Goal: Task Accomplishment & Management: Use online tool/utility

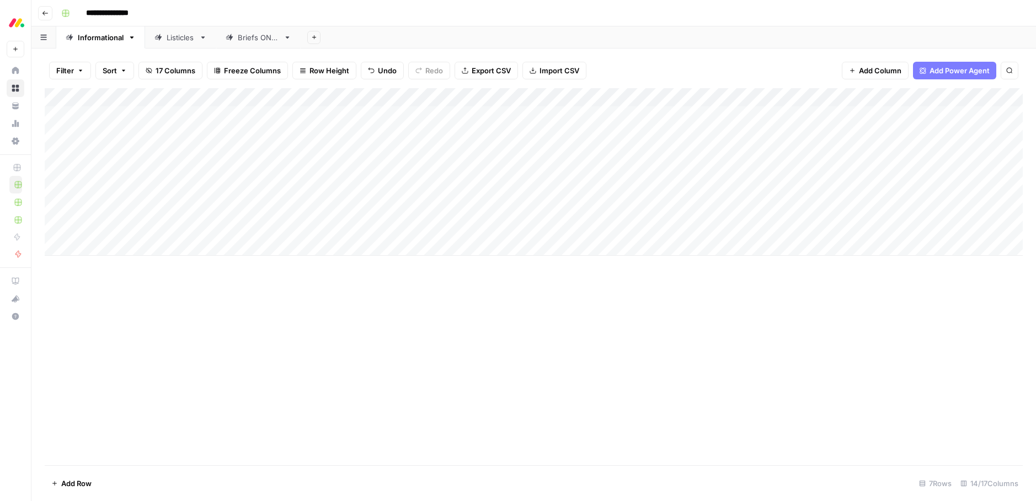
click at [183, 40] on div "Listicles" at bounding box center [181, 37] width 28 height 11
click at [330, 120] on div "Add Column" at bounding box center [534, 115] width 978 height 55
click at [333, 119] on div "Add Column" at bounding box center [534, 115] width 978 height 55
click at [541, 181] on div "Add Column" at bounding box center [534, 276] width 978 height 377
click at [45, 14] on icon "button" at bounding box center [45, 13] width 7 height 7
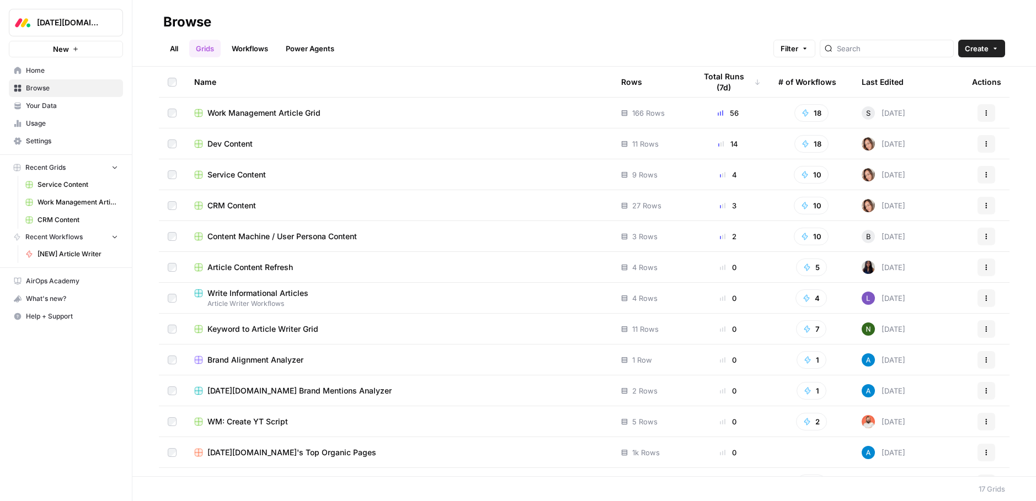
click at [238, 177] on span "Service Content" at bounding box center [236, 174] width 58 height 11
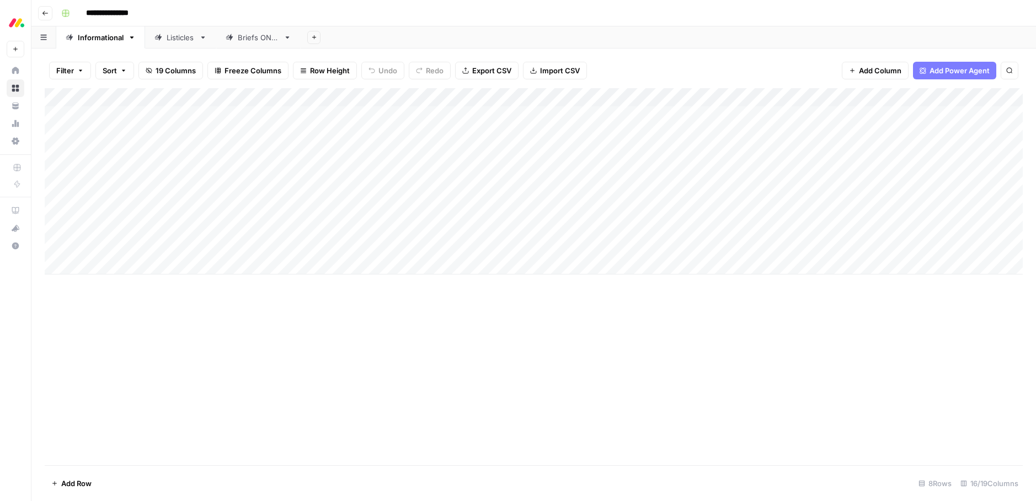
click at [189, 41] on div "Listicles" at bounding box center [181, 37] width 28 height 11
click at [187, 40] on div "Listicles" at bounding box center [181, 37] width 28 height 11
click at [200, 41] on link "Listicles" at bounding box center [180, 37] width 71 height 22
click at [49, 15] on button "Go back" at bounding box center [45, 13] width 14 height 14
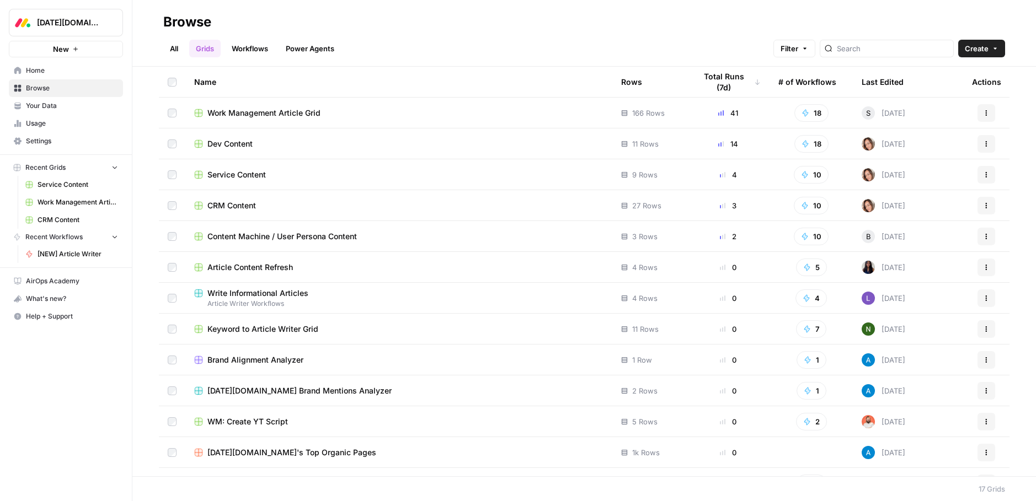
click at [232, 207] on span "CRM Content" at bounding box center [231, 205] width 49 height 11
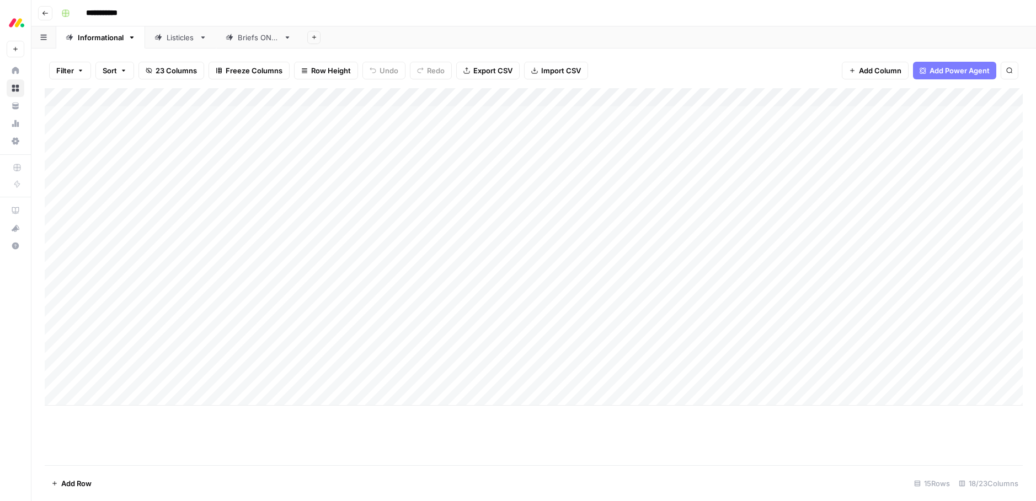
click at [181, 43] on link "Listicles" at bounding box center [180, 37] width 71 height 22
click at [183, 40] on div "Listicles" at bounding box center [181, 37] width 28 height 11
click at [191, 42] on div "Listicles" at bounding box center [181, 37] width 28 height 11
click at [195, 42] on link "Listicles" at bounding box center [180, 37] width 71 height 22
click at [168, 41] on div "Listicles" at bounding box center [181, 37] width 28 height 11
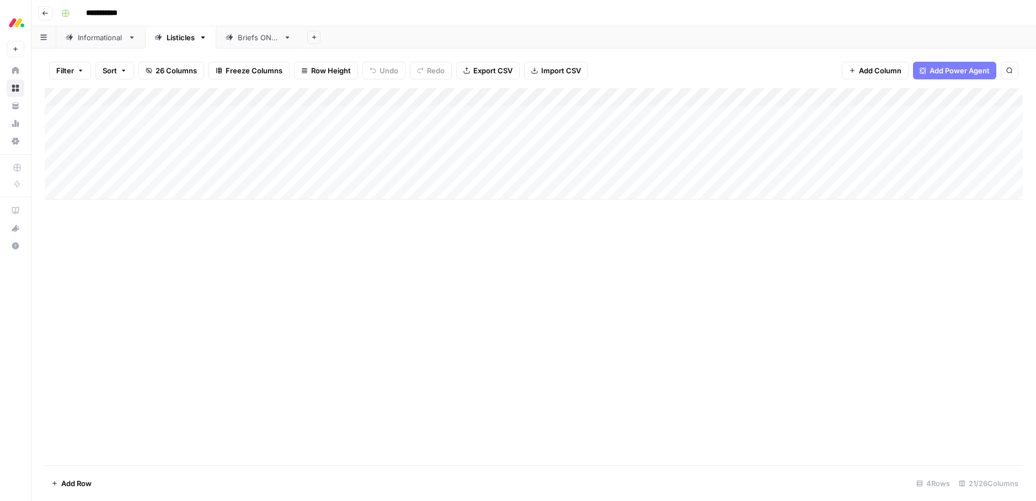
click at [205, 42] on link "Listicles" at bounding box center [180, 37] width 71 height 22
click at [205, 40] on icon "button" at bounding box center [203, 38] width 8 height 8
click at [196, 39] on link "Listicles" at bounding box center [180, 37] width 71 height 22
click at [205, 39] on icon "button" at bounding box center [203, 38] width 8 height 8
click at [204, 37] on icon "button" at bounding box center [203, 37] width 4 height 2
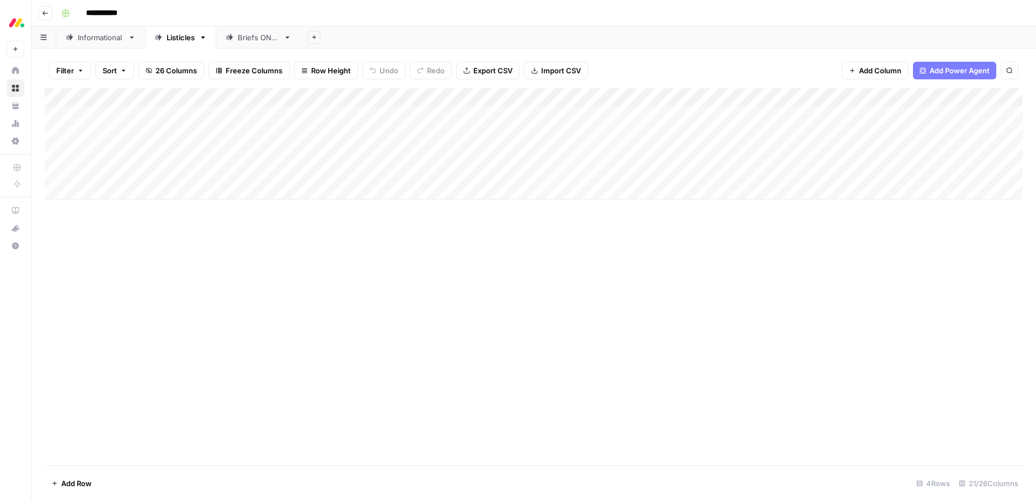
click at [245, 280] on div "Add Column" at bounding box center [534, 276] width 978 height 377
click at [48, 17] on button "Go back" at bounding box center [45, 13] width 14 height 14
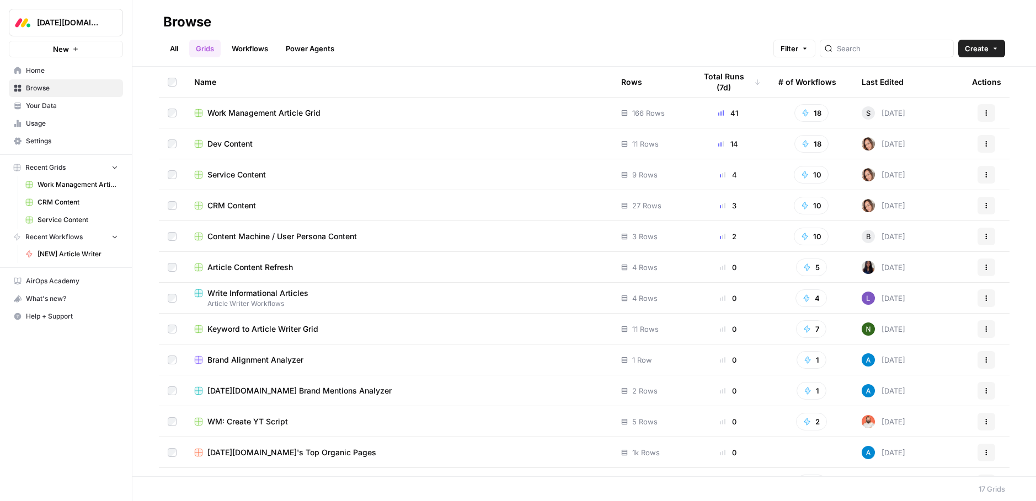
click at [221, 179] on span "Service Content" at bounding box center [236, 174] width 58 height 11
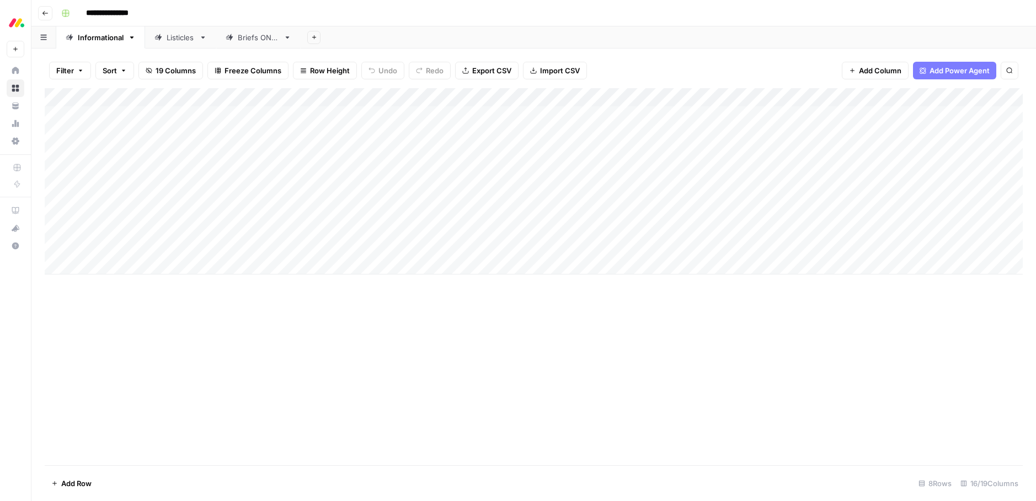
click at [245, 207] on div "Add Column" at bounding box center [534, 181] width 978 height 186
click at [315, 331] on div "Add Column" at bounding box center [534, 276] width 978 height 377
click at [266, 211] on div "Add Column" at bounding box center [534, 181] width 978 height 186
click at [426, 318] on div "Add Column" at bounding box center [534, 276] width 978 height 377
click at [258, 340] on div "Add Column" at bounding box center [534, 276] width 978 height 377
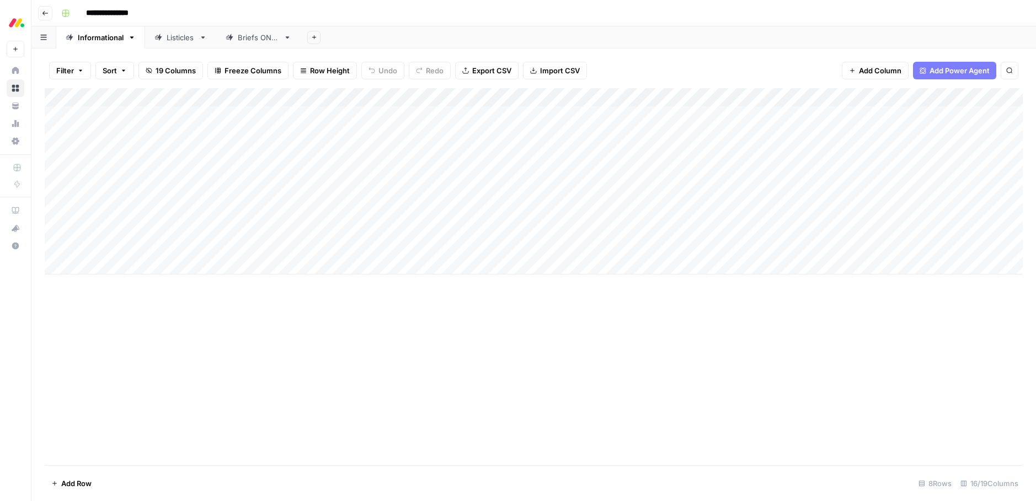
click at [248, 232] on div "Add Column" at bounding box center [534, 181] width 978 height 186
click at [256, 274] on button "Ready for edit" at bounding box center [266, 270] width 56 height 13
click at [397, 303] on div "Add Column" at bounding box center [534, 276] width 978 height 377
click at [252, 191] on div "Add Column" at bounding box center [534, 181] width 978 height 186
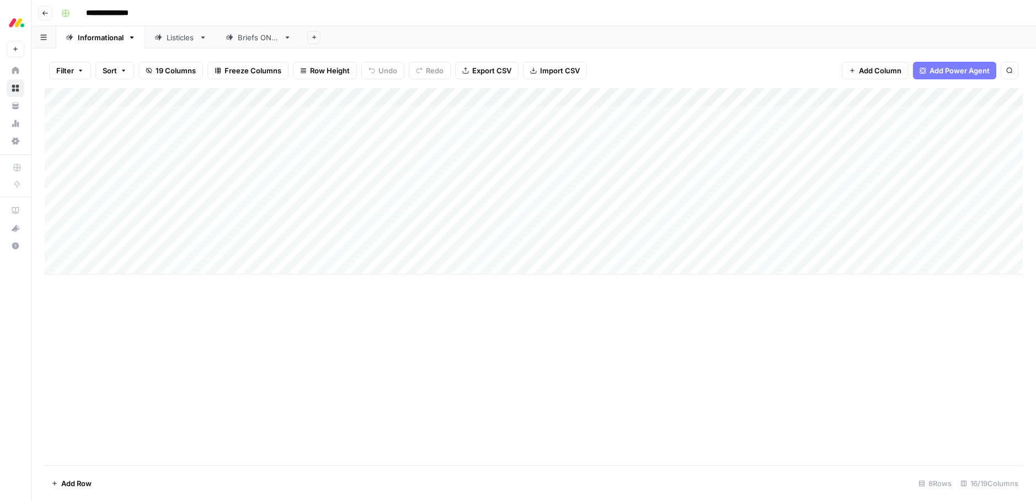
click at [251, 191] on div "Add Column" at bounding box center [534, 181] width 978 height 186
click at [253, 235] on button "Ready for edit" at bounding box center [266, 233] width 56 height 13
click at [434, 358] on div "Add Column" at bounding box center [534, 276] width 978 height 377
click at [136, 206] on div "Add Column" at bounding box center [534, 181] width 978 height 186
click at [141, 207] on div "Add Column" at bounding box center [534, 181] width 978 height 186
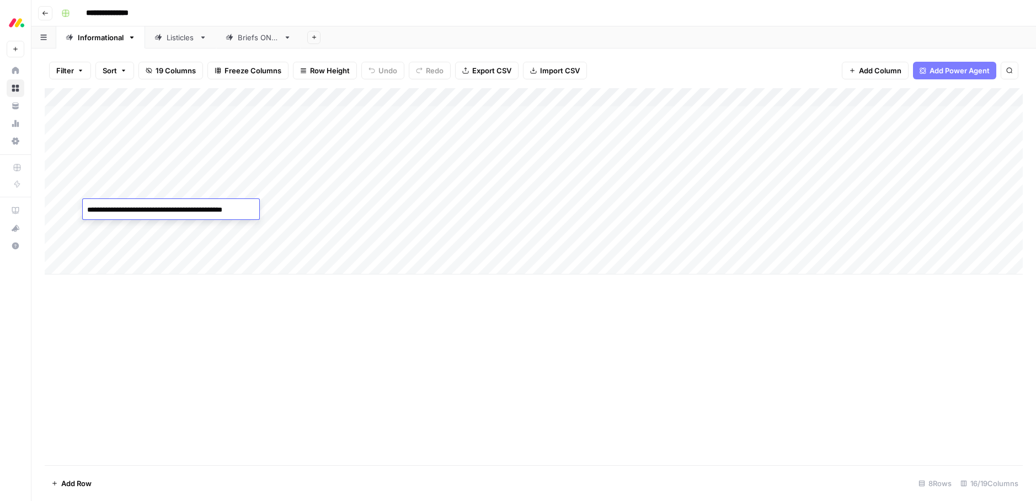
click at [141, 207] on textarea "**********" at bounding box center [171, 209] width 177 height 15
click at [305, 354] on div "Add Column" at bounding box center [534, 276] width 978 height 377
click at [194, 38] on div "Listicles" at bounding box center [181, 37] width 28 height 11
click at [107, 132] on div "Add Column" at bounding box center [534, 115] width 978 height 55
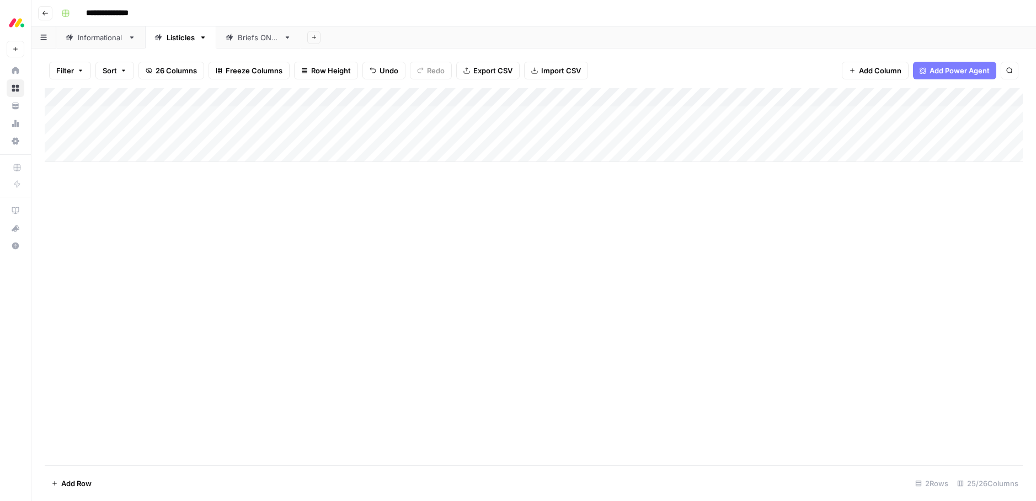
click at [116, 133] on div "Add Column" at bounding box center [534, 125] width 978 height 74
click at [121, 133] on div "Add Column" at bounding box center [534, 125] width 978 height 74
click at [121, 133] on textarea at bounding box center [171, 134] width 177 height 15
type textarea "**********"
click at [156, 205] on div "Add Column" at bounding box center [534, 276] width 978 height 377
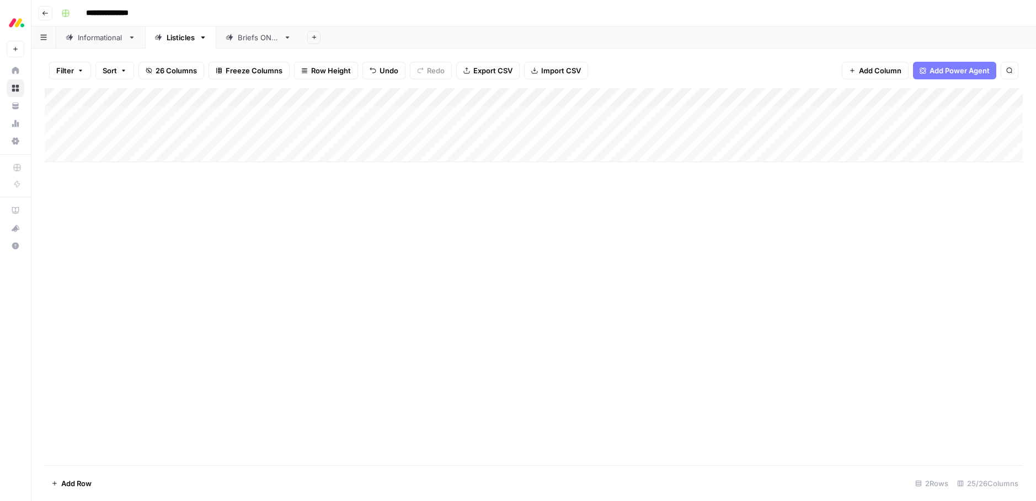
click at [427, 136] on div "Add Column" at bounding box center [534, 125] width 978 height 74
click at [452, 131] on div "Add Column" at bounding box center [538, 125] width 987 height 74
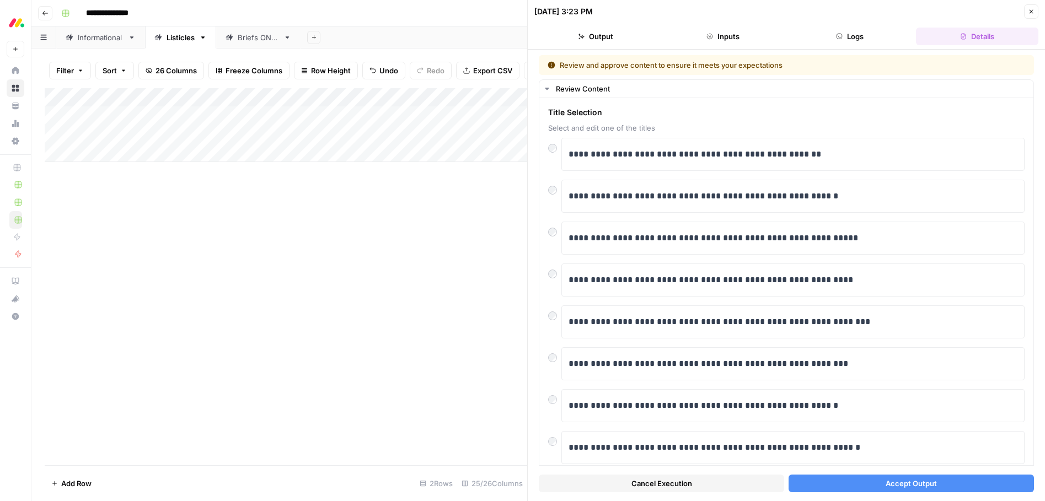
click at [859, 482] on button "Accept Output" at bounding box center [911, 484] width 245 height 18
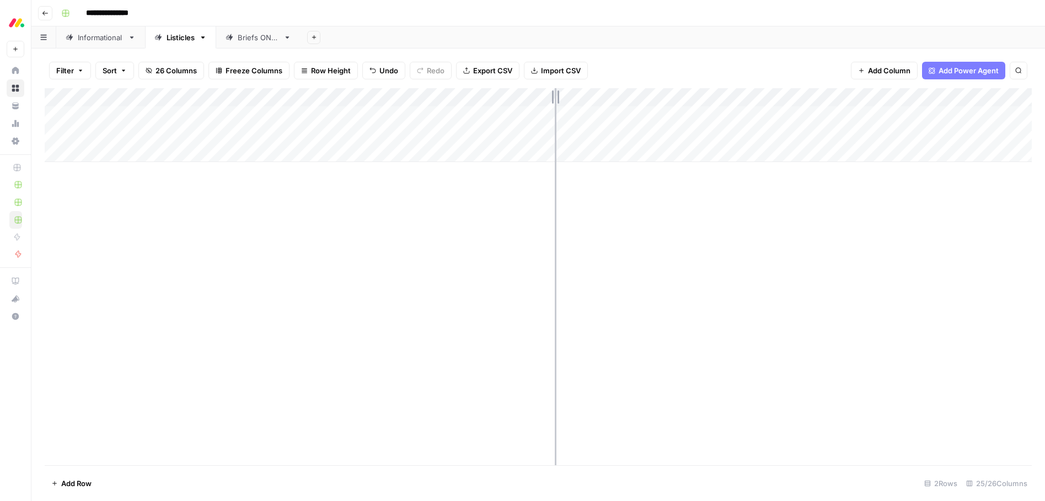
drag, startPoint x: 511, startPoint y: 96, endPoint x: 561, endPoint y: 98, distance: 50.8
click at [563, 98] on div "Add Column" at bounding box center [538, 125] width 987 height 74
type input "********"
click at [1010, 104] on icon "Close Search" at bounding box center [1009, 102] width 9 height 9
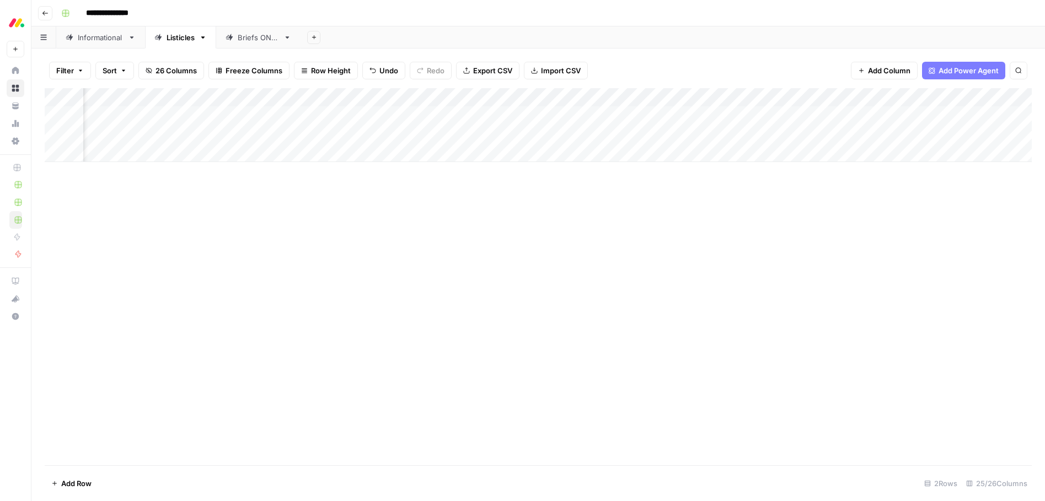
scroll to position [0, 489]
click at [545, 213] on div "Add Column" at bounding box center [538, 276] width 987 height 377
click at [703, 132] on div "Add Column" at bounding box center [538, 125] width 987 height 74
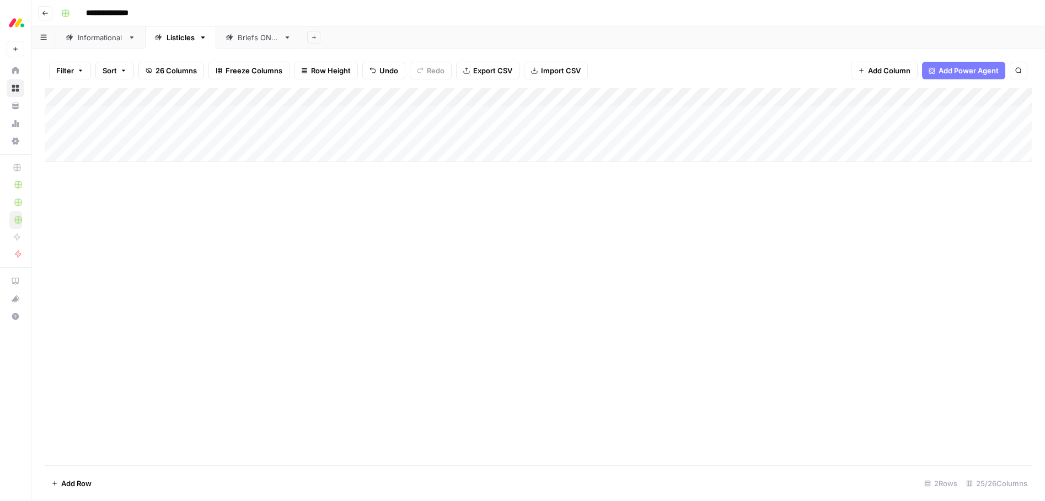
click at [202, 132] on div "Add Column" at bounding box center [538, 125] width 987 height 74
click at [207, 135] on div "Add Column" at bounding box center [538, 125] width 987 height 74
click at [563, 229] on div "Add Column" at bounding box center [538, 276] width 987 height 377
click at [974, 133] on div "Add Column" at bounding box center [538, 125] width 987 height 74
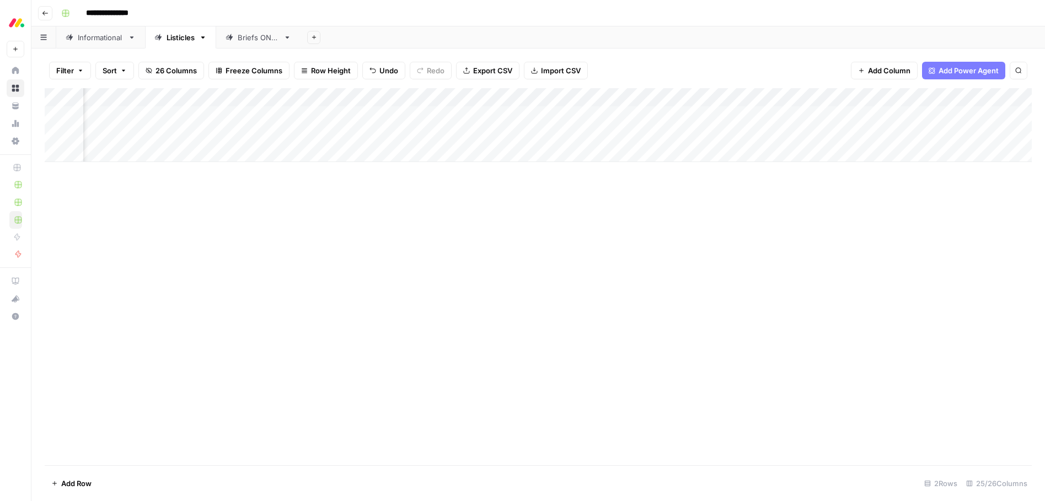
scroll to position [0, 0]
click at [207, 131] on div "Add Column" at bounding box center [538, 125] width 987 height 74
click at [206, 132] on div "Add Column" at bounding box center [538, 125] width 987 height 74
click at [211, 217] on button "Service" at bounding box center [217, 216] width 35 height 13
click at [342, 199] on div "Add Column" at bounding box center [538, 276] width 987 height 377
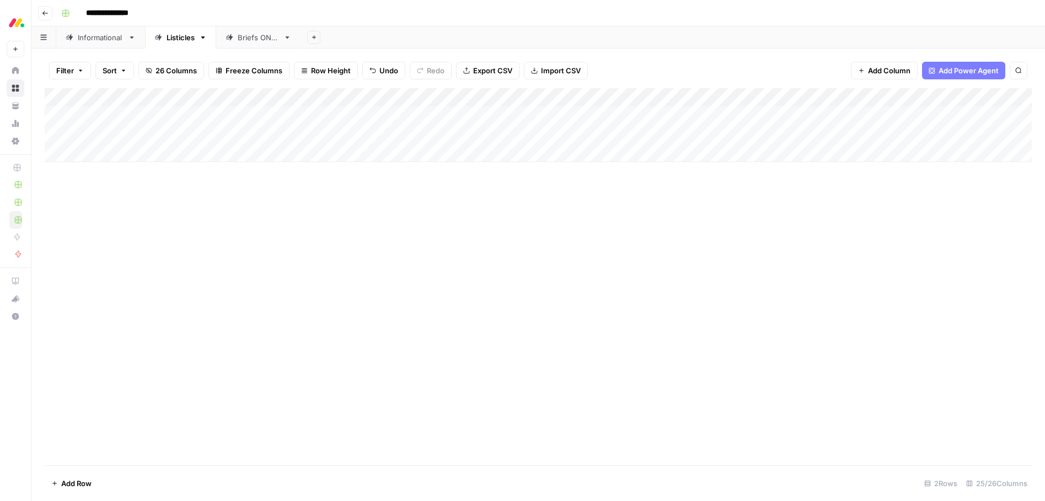
click at [121, 132] on div "Add Column" at bounding box center [538, 125] width 987 height 74
click at [121, 132] on textarea "**********" at bounding box center [171, 134] width 177 height 15
drag, startPoint x: 285, startPoint y: 231, endPoint x: 218, endPoint y: 209, distance: 70.8
click at [285, 231] on div "Add Column" at bounding box center [538, 276] width 987 height 377
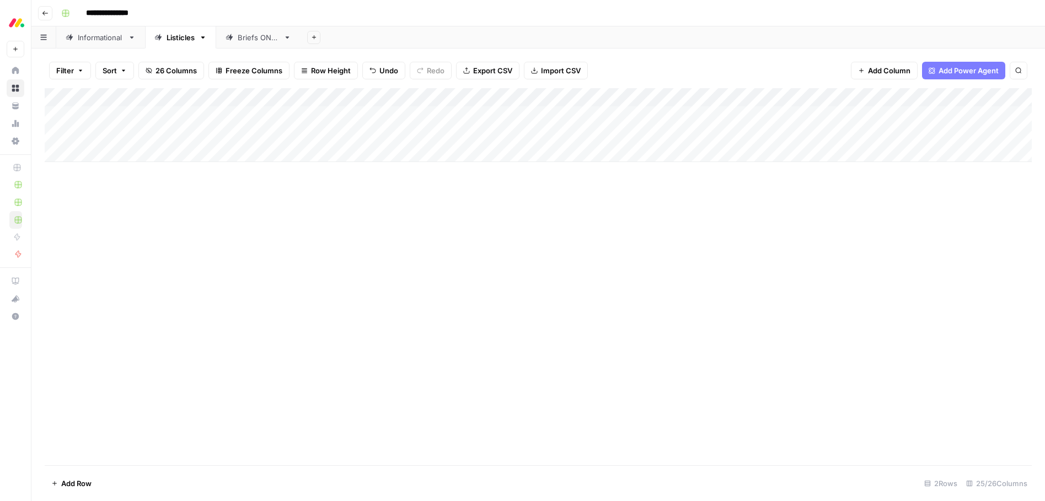
click at [57, 134] on div "Add Column" at bounding box center [538, 125] width 987 height 74
click at [55, 134] on div "Add Column" at bounding box center [538, 125] width 987 height 74
click at [58, 486] on span "Delete 1 Row" at bounding box center [73, 483] width 44 height 11
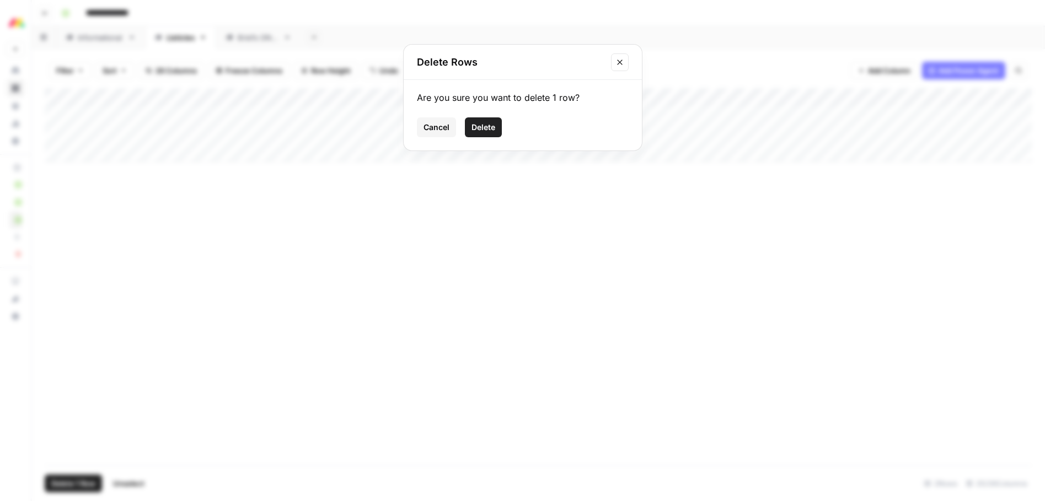
click at [478, 130] on span "Delete" at bounding box center [484, 127] width 24 height 11
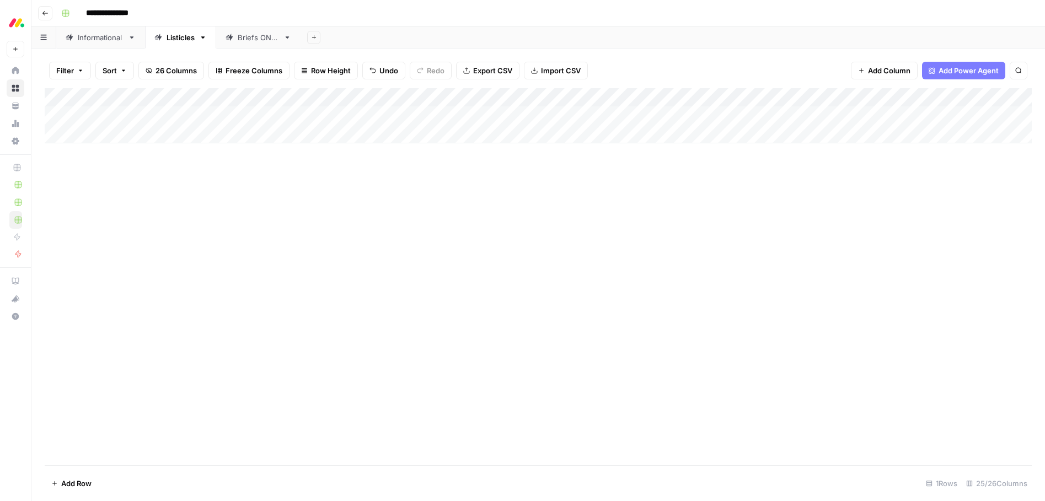
click at [108, 133] on div "Add Column" at bounding box center [538, 115] width 987 height 55
click at [114, 133] on div "Add Column" at bounding box center [538, 115] width 987 height 55
type textarea "**********"
click at [213, 134] on div "Add Column" at bounding box center [538, 125] width 987 height 74
click at [210, 134] on div "Add Column" at bounding box center [538, 125] width 987 height 74
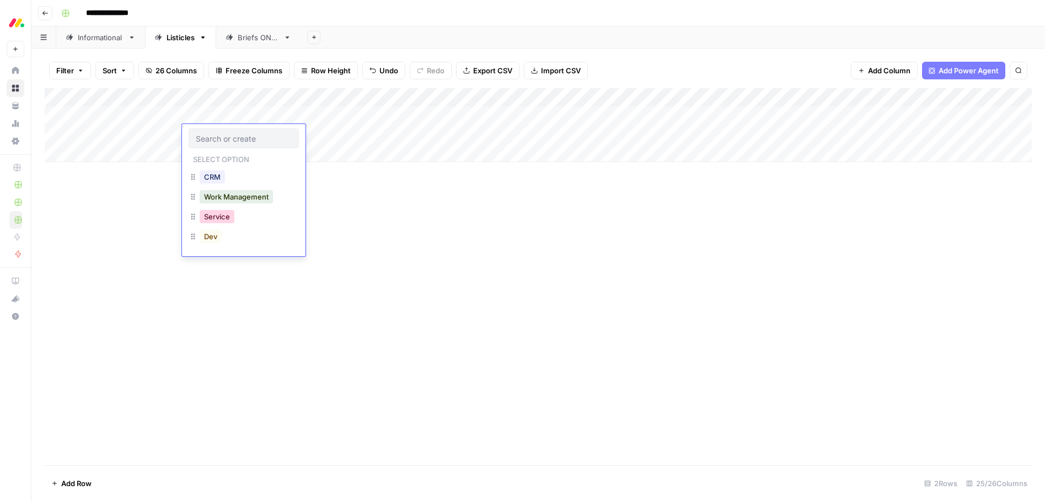
click at [211, 215] on button "Service" at bounding box center [217, 216] width 35 height 13
click at [332, 195] on div "Add Column" at bounding box center [538, 276] width 987 height 377
click at [423, 133] on div "Add Column" at bounding box center [538, 125] width 987 height 74
click at [488, 131] on div "Add Column" at bounding box center [538, 125] width 987 height 74
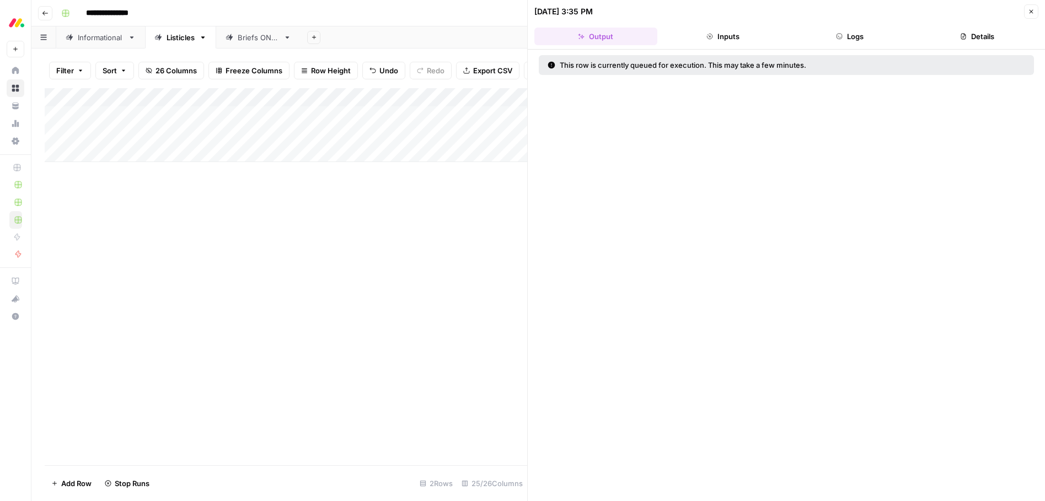
click at [1033, 13] on icon "button" at bounding box center [1031, 11] width 7 height 7
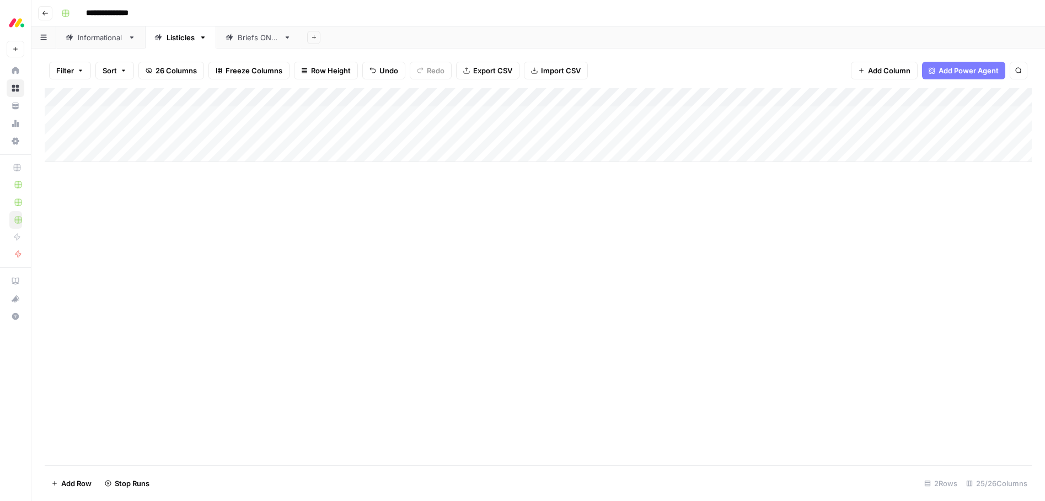
click at [633, 223] on div "Add Column" at bounding box center [538, 276] width 987 height 377
click at [511, 132] on div "Add Column" at bounding box center [538, 125] width 987 height 74
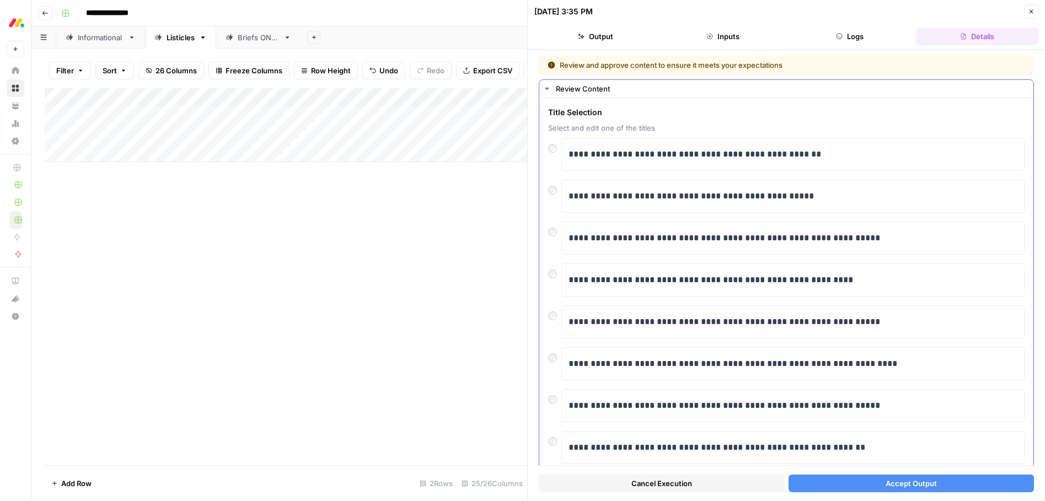
scroll to position [1, 0]
click at [881, 485] on button "Accept Output" at bounding box center [911, 484] width 245 height 18
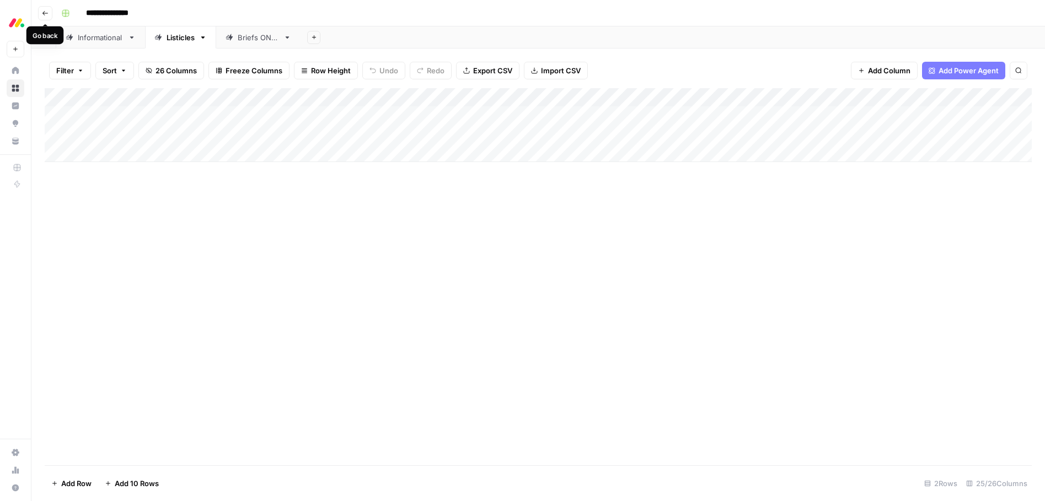
click at [50, 16] on button "Go back" at bounding box center [45, 13] width 14 height 14
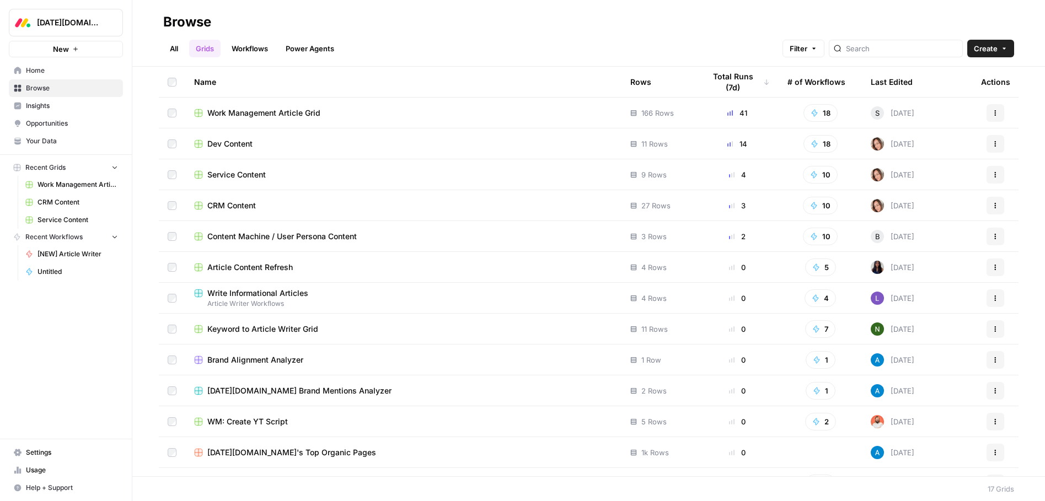
click at [233, 208] on span "CRM Content" at bounding box center [231, 205] width 49 height 11
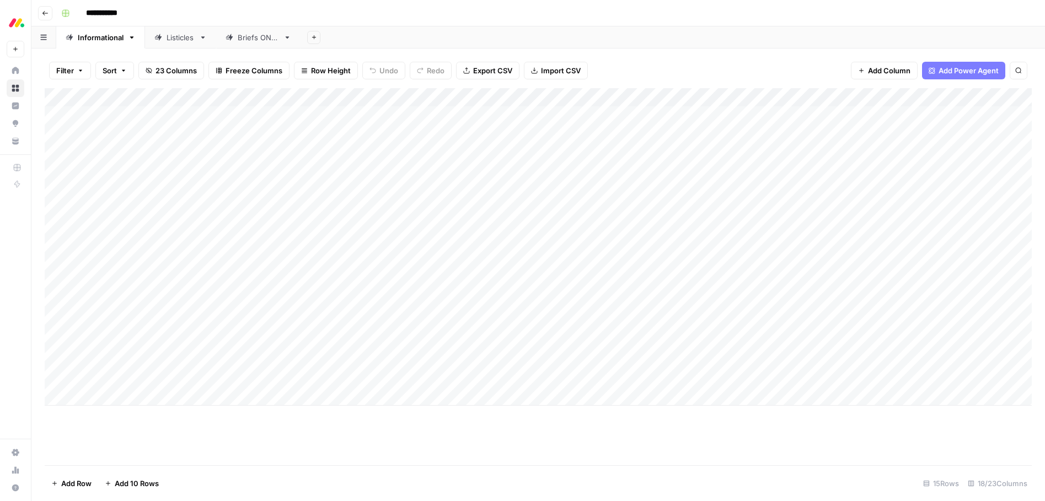
click at [189, 38] on div "Listicles" at bounding box center [181, 37] width 28 height 11
click at [202, 39] on icon "button" at bounding box center [203, 38] width 8 height 8
click at [178, 38] on div "Listicles" at bounding box center [181, 37] width 28 height 11
click at [103, 40] on div "Informational" at bounding box center [101, 37] width 46 height 11
click at [56, 357] on div "Add Column" at bounding box center [538, 247] width 987 height 318
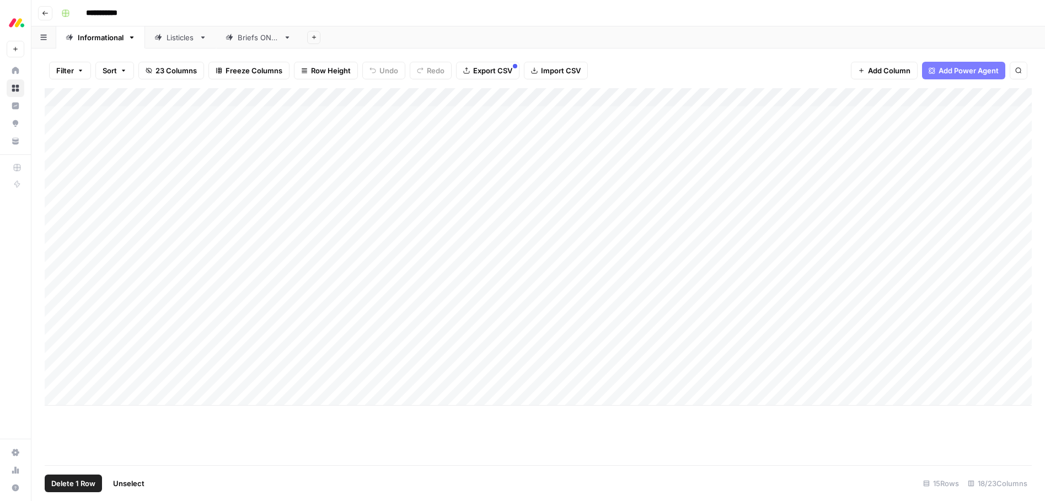
click at [54, 359] on div "Add Column" at bounding box center [538, 247] width 987 height 318
click at [180, 41] on div "Listicles" at bounding box center [181, 37] width 28 height 11
click at [55, 170] on div "Add Column" at bounding box center [538, 143] width 987 height 111
click at [71, 485] on span "Delete 1 Row" at bounding box center [73, 483] width 44 height 11
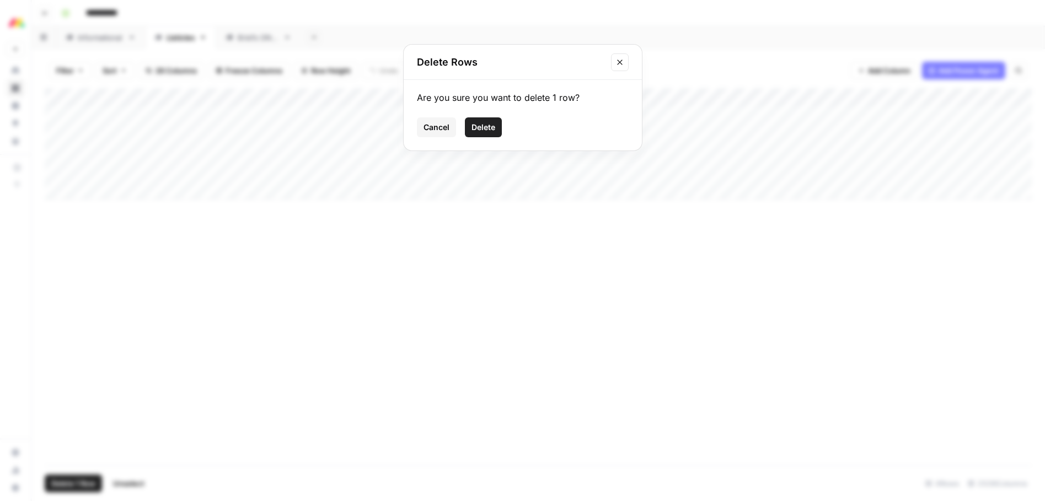
click at [479, 128] on span "Delete" at bounding box center [484, 127] width 24 height 11
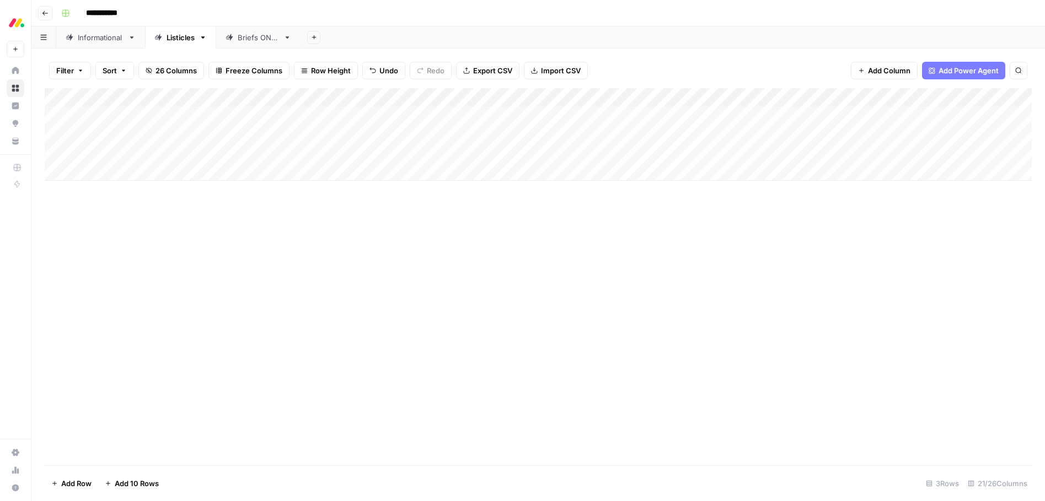
click at [295, 234] on div "Add Column" at bounding box center [538, 276] width 987 height 377
click at [123, 169] on div "Add Column" at bounding box center [538, 134] width 987 height 93
click at [115, 170] on div "Add Column" at bounding box center [538, 143] width 987 height 111
click at [114, 170] on div "Add Column" at bounding box center [538, 143] width 987 height 111
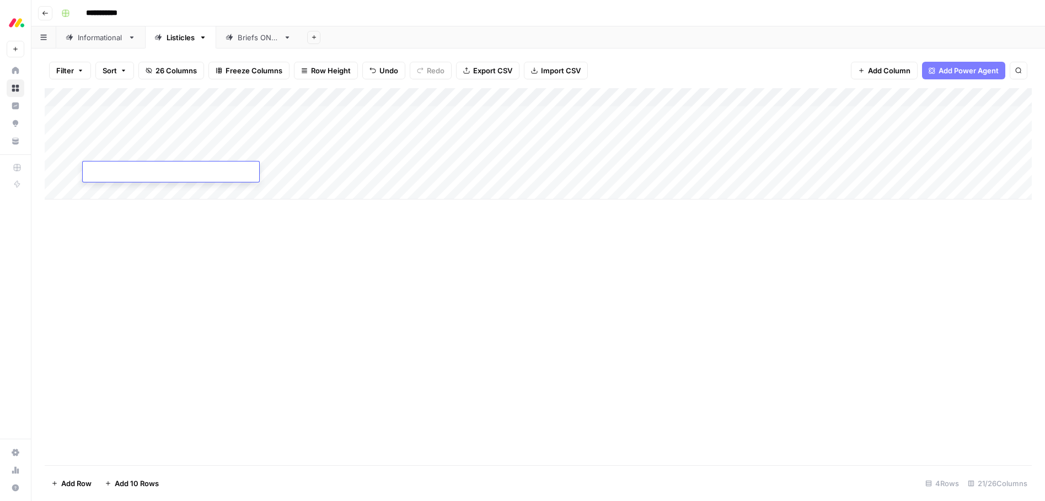
click at [101, 172] on textarea at bounding box center [171, 172] width 177 height 15
type textarea "**********"
click at [215, 222] on div "Add Column" at bounding box center [538, 276] width 987 height 377
click at [325, 168] on div "Add Column" at bounding box center [538, 143] width 987 height 111
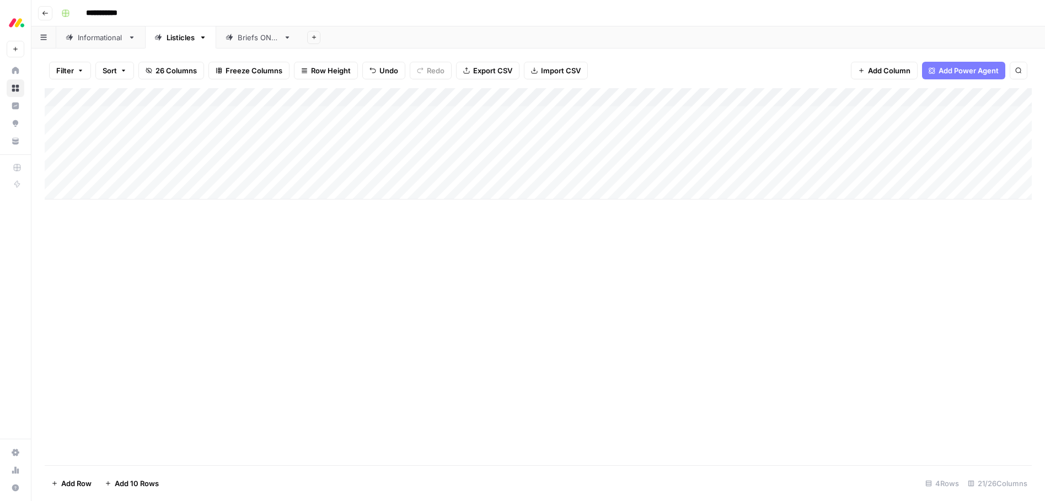
click at [350, 169] on div "Add Column" at bounding box center [538, 143] width 987 height 111
click at [358, 214] on button "CRM" at bounding box center [351, 214] width 25 height 13
click at [297, 216] on div "Add Column" at bounding box center [538, 276] width 987 height 377
click at [447, 172] on div "Add Column" at bounding box center [538, 143] width 987 height 111
click at [117, 189] on div "Add Column" at bounding box center [538, 143] width 987 height 111
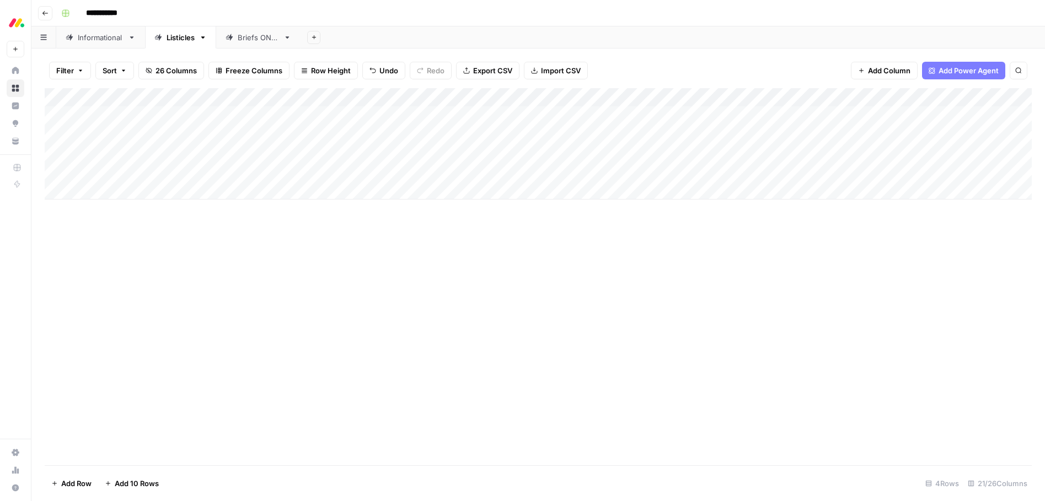
click at [117, 189] on div "Add Column" at bounding box center [538, 143] width 987 height 111
type textarea "**********"
click at [155, 252] on div "Add Column" at bounding box center [538, 276] width 987 height 377
click at [341, 185] on div "Add Column" at bounding box center [538, 153] width 987 height 130
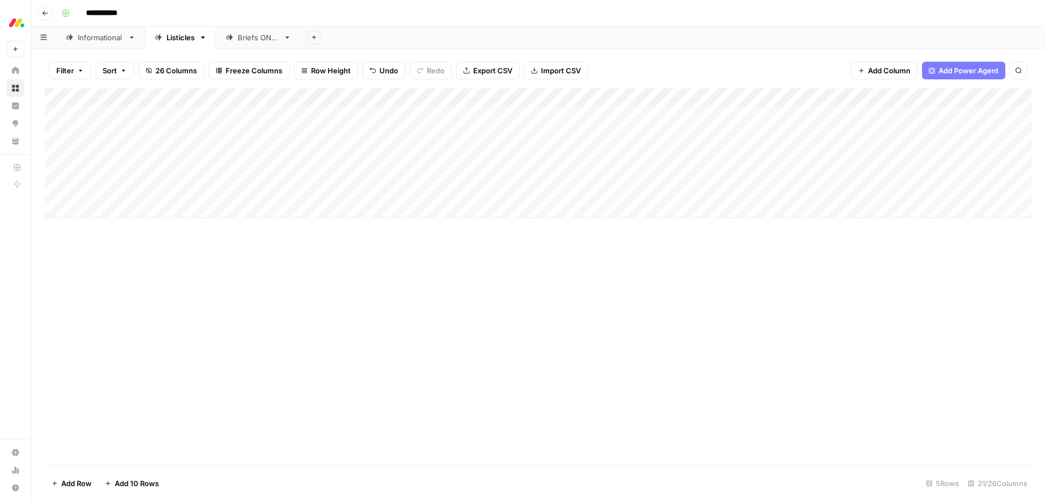
click at [342, 188] on div "Add Column" at bounding box center [538, 153] width 987 height 130
click at [353, 233] on button "CRM" at bounding box center [351, 233] width 25 height 13
click at [482, 232] on div "Add Column" at bounding box center [538, 276] width 987 height 377
click at [457, 191] on div "Add Column" at bounding box center [538, 153] width 987 height 130
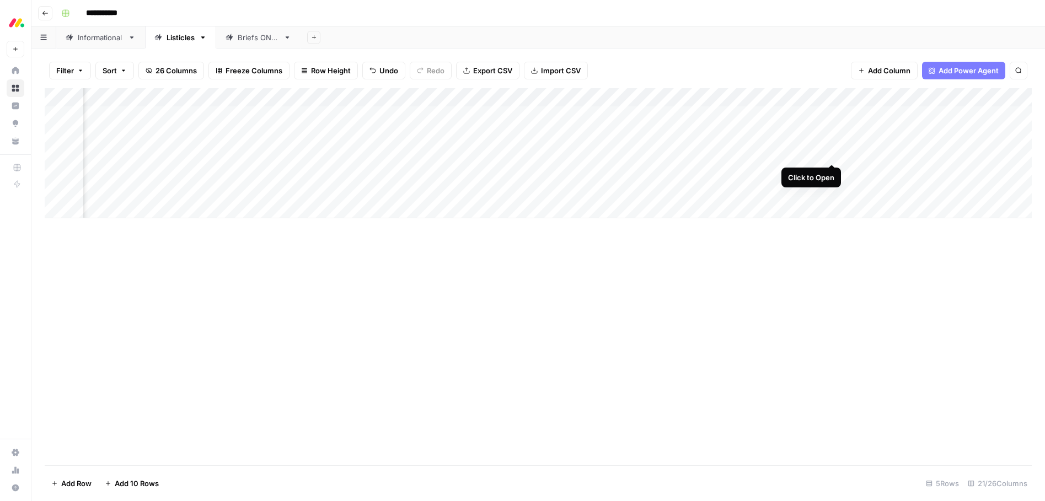
click at [832, 153] on div "Add Column" at bounding box center [538, 153] width 987 height 130
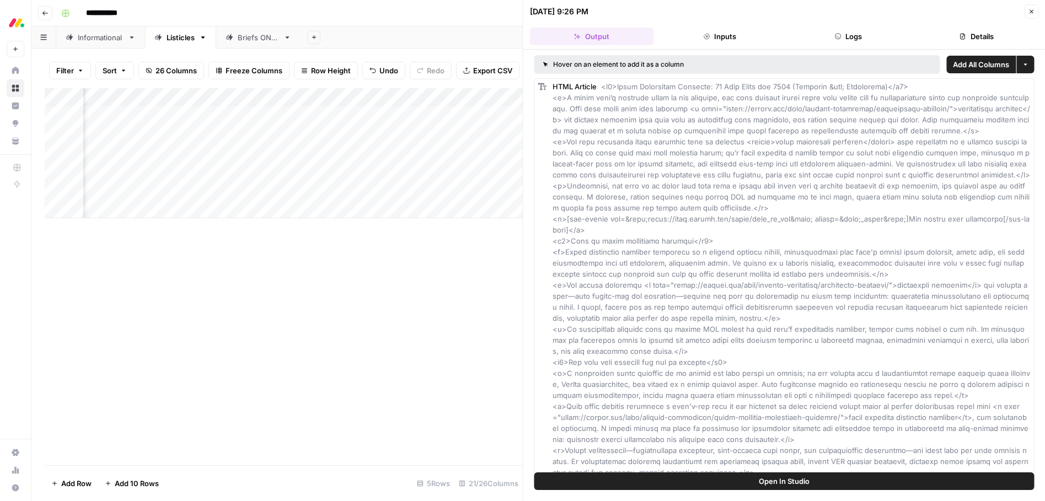
click at [1032, 12] on icon "button" at bounding box center [1031, 11] width 7 height 7
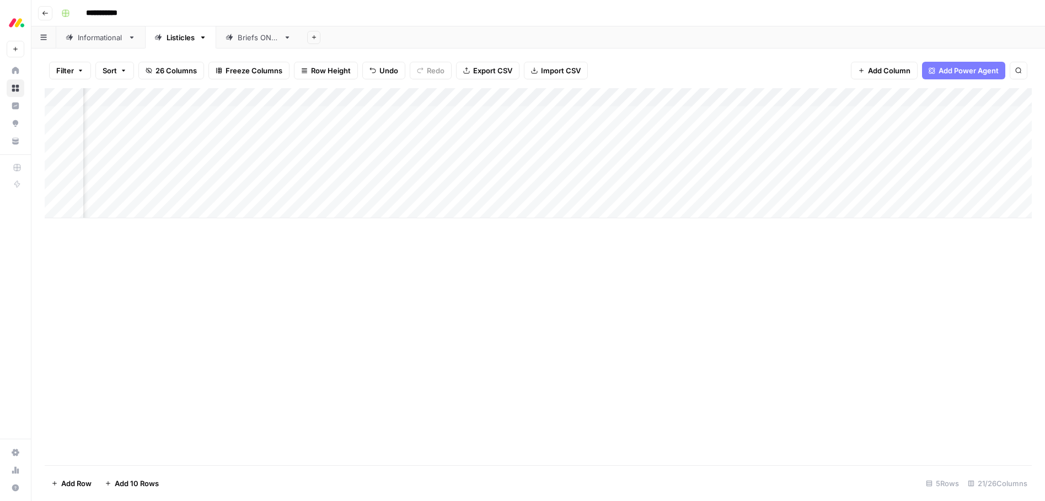
scroll to position [0, 788]
drag, startPoint x: 859, startPoint y: 264, endPoint x: 861, endPoint y: 254, distance: 10.7
click at [859, 264] on div "Add Column" at bounding box center [538, 276] width 987 height 377
click at [763, 152] on div "Add Column" at bounding box center [538, 153] width 987 height 130
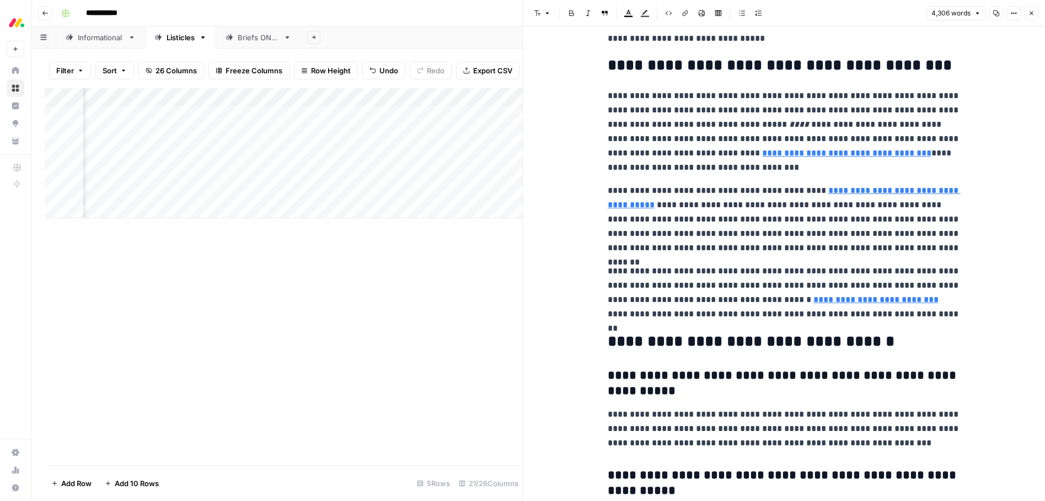
scroll to position [11366, 0]
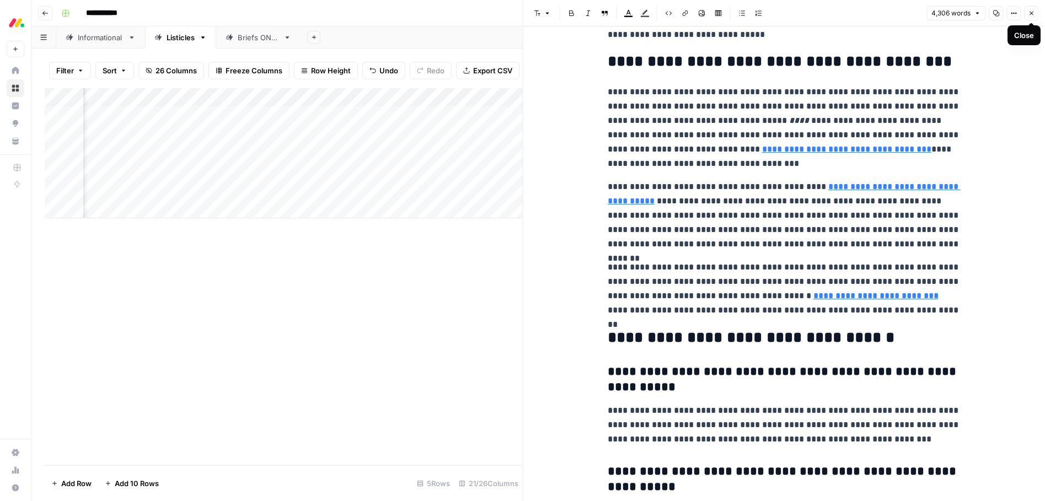
click at [1030, 14] on icon "button" at bounding box center [1032, 14] width 4 height 4
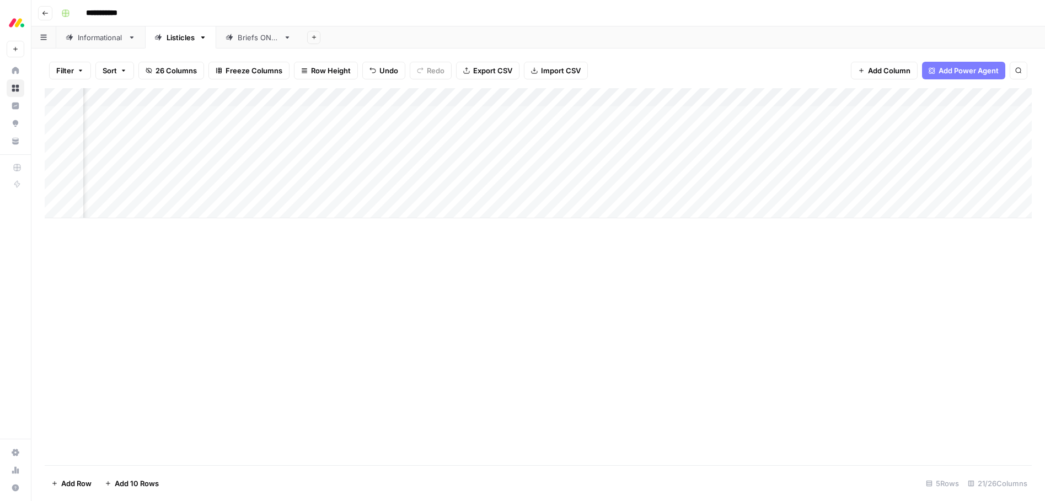
click at [455, 266] on div "Add Column" at bounding box center [538, 276] width 987 height 377
click at [100, 40] on div "Informational" at bounding box center [101, 37] width 46 height 11
click at [960, 359] on div "Add Column" at bounding box center [538, 247] width 987 height 318
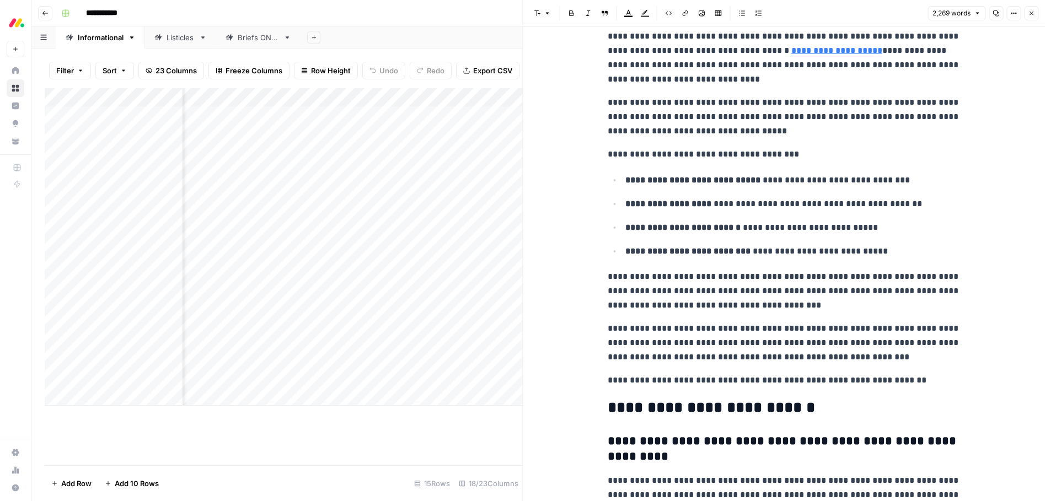
scroll to position [4343, 0]
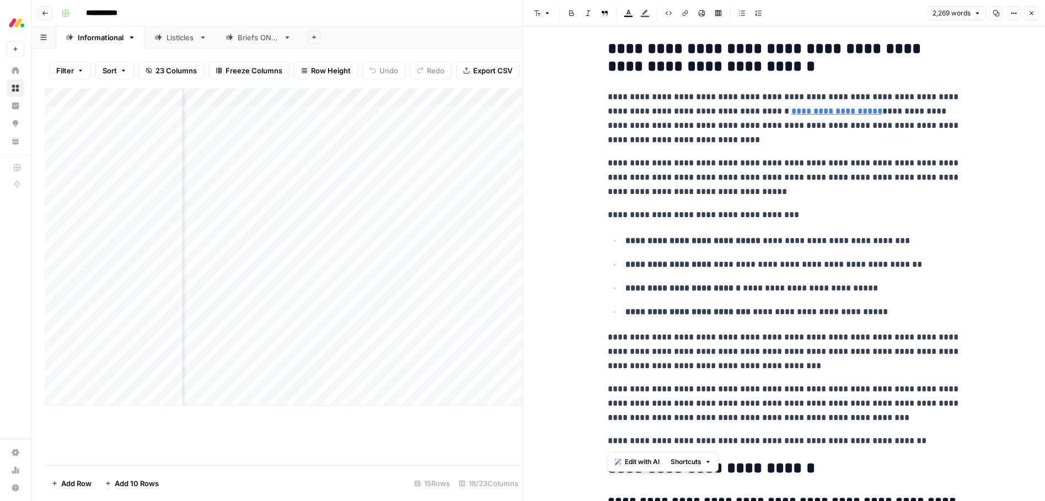
drag, startPoint x: 911, startPoint y: 439, endPoint x: 609, endPoint y: 54, distance: 489.6
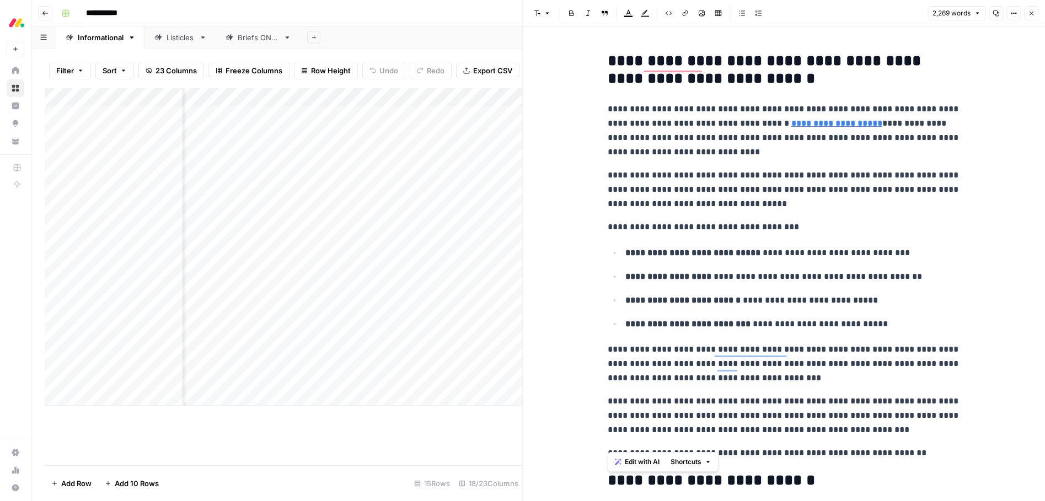
scroll to position [4326, 0]
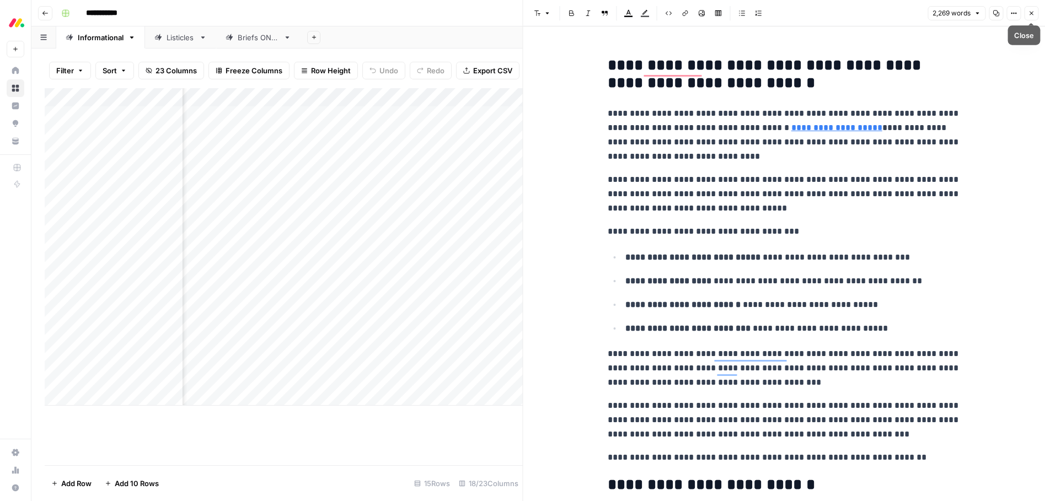
drag, startPoint x: 1030, startPoint y: 18, endPoint x: 1019, endPoint y: 23, distance: 12.3
click at [1030, 18] on button "Close" at bounding box center [1031, 13] width 14 height 14
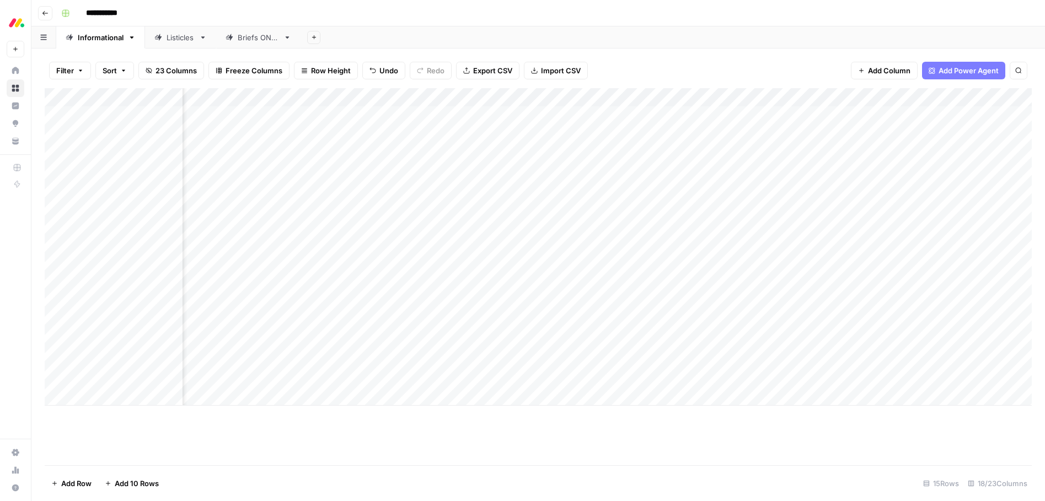
click at [177, 43] on link "Listicles" at bounding box center [180, 37] width 71 height 22
click at [734, 152] on div "Add Column" at bounding box center [538, 153] width 987 height 130
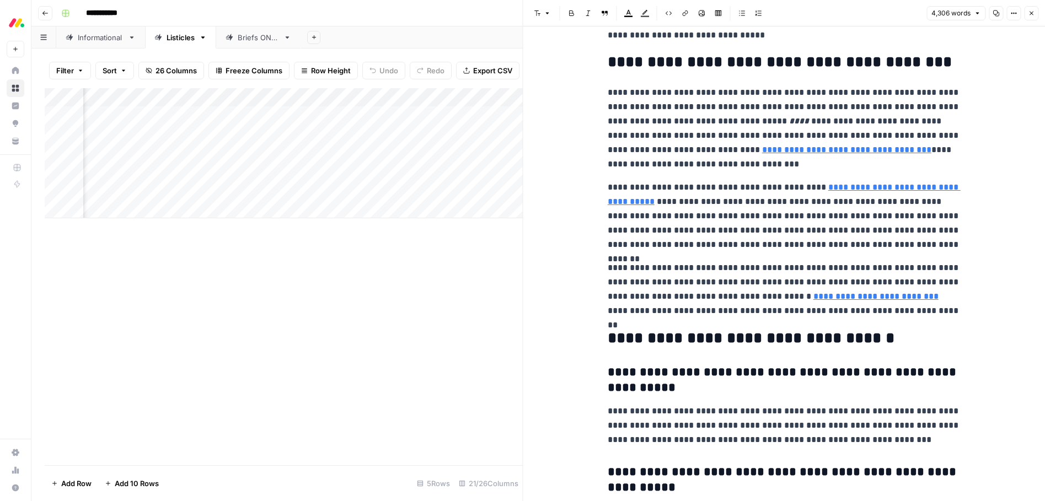
scroll to position [11369, 0]
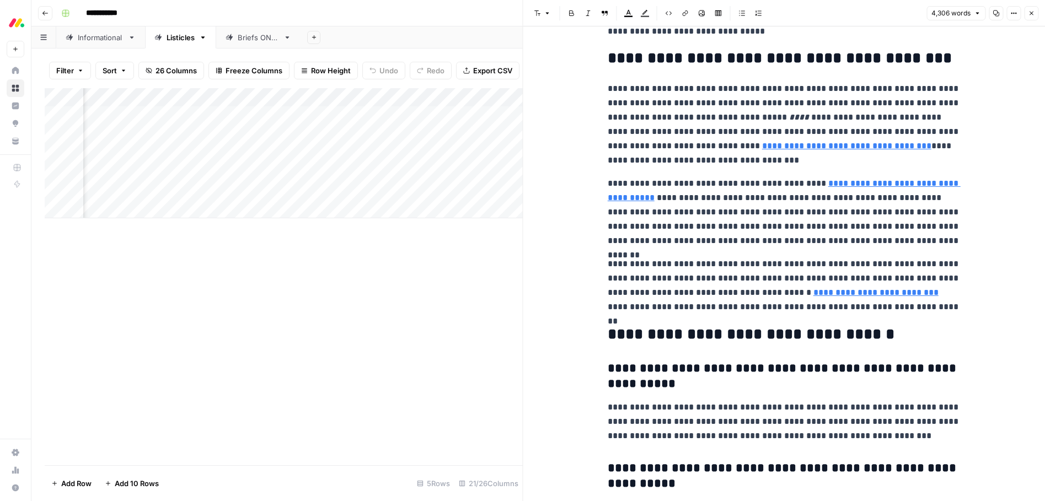
click at [923, 309] on p "**********" at bounding box center [784, 285] width 353 height 57
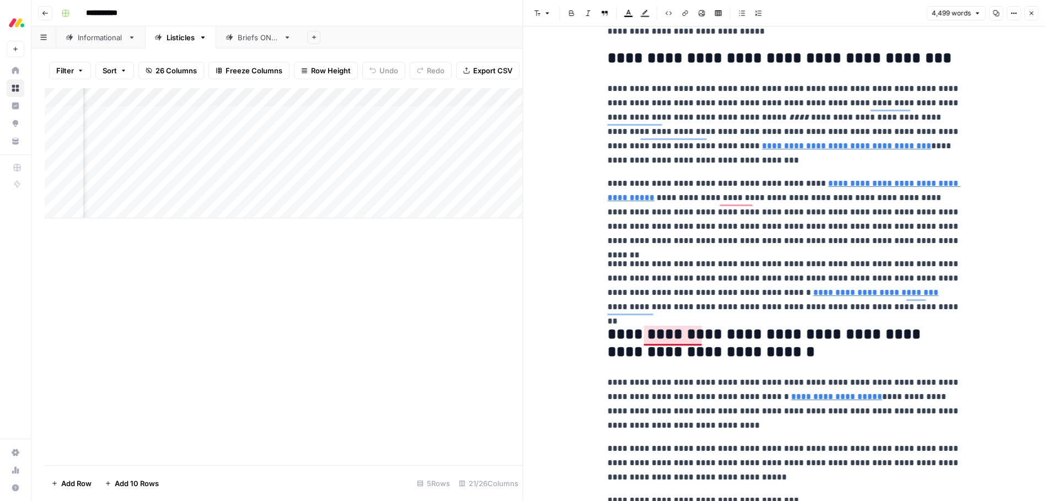
click at [685, 343] on h2 "**********" at bounding box center [784, 343] width 353 height 35
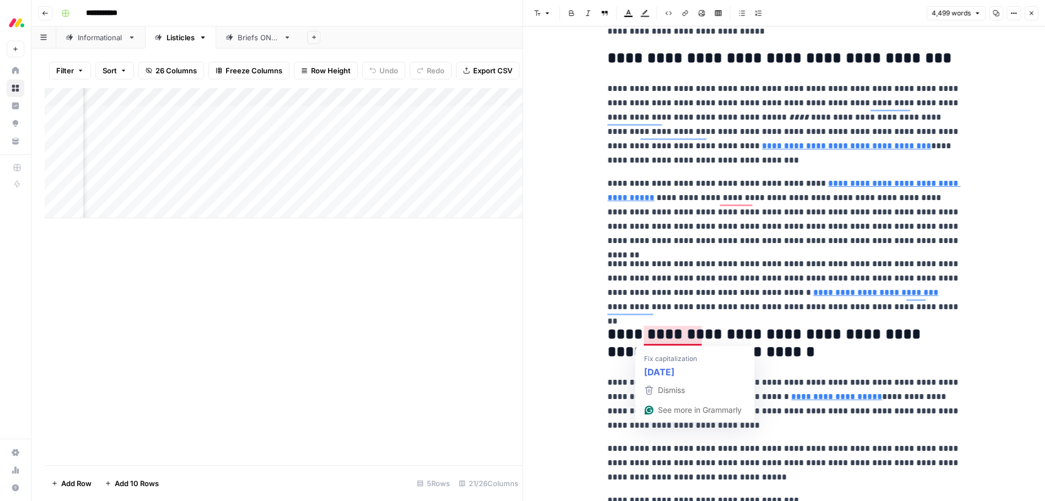
click at [685, 343] on h2 "**********" at bounding box center [784, 343] width 353 height 35
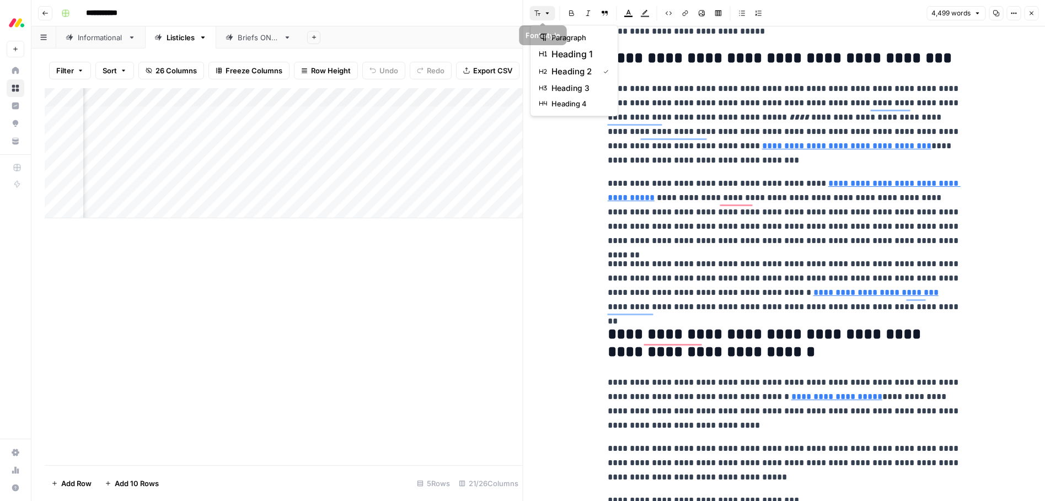
click at [544, 10] on icon "button" at bounding box center [547, 13] width 7 height 7
click at [560, 91] on span "heading 3" at bounding box center [578, 88] width 53 height 11
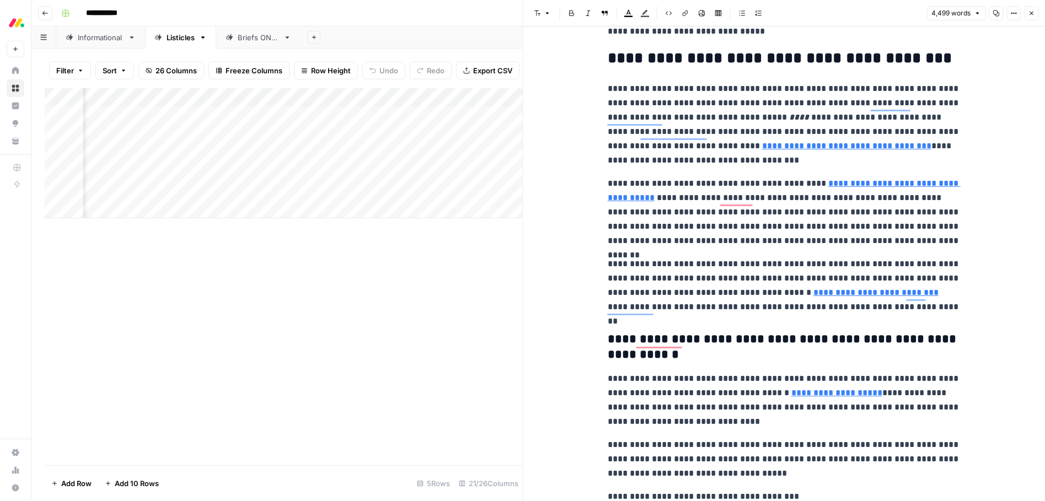
click at [668, 264] on p "**********" at bounding box center [784, 285] width 353 height 57
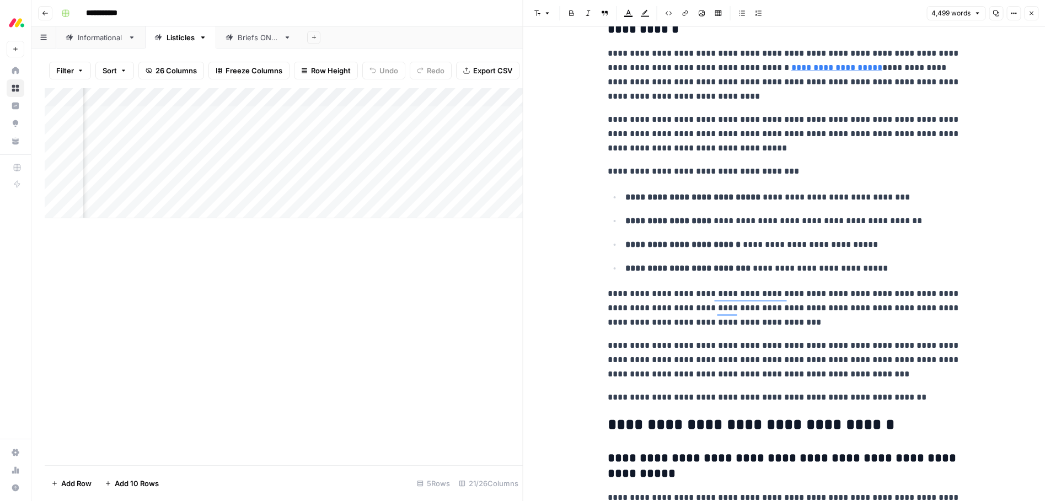
scroll to position [0, 0]
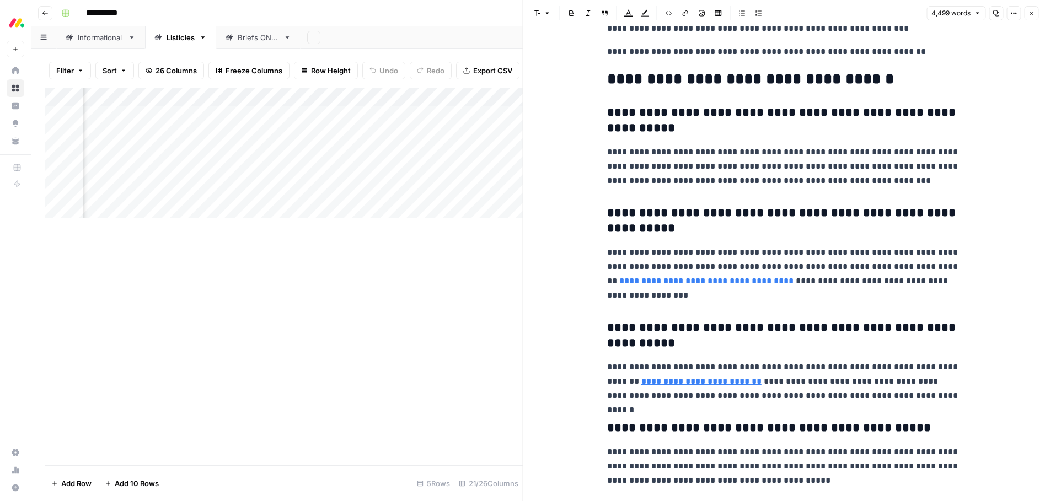
click at [1027, 13] on button "Close" at bounding box center [1031, 13] width 14 height 14
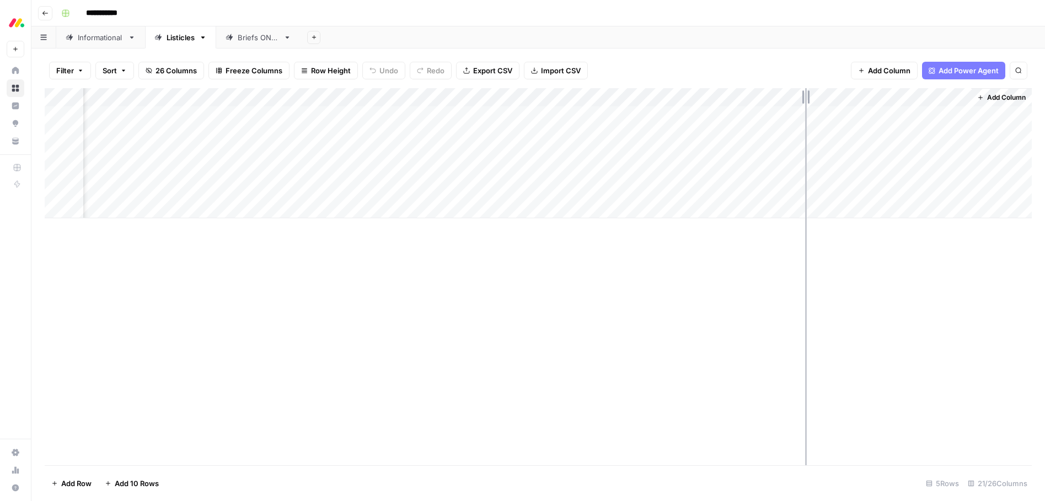
drag, startPoint x: 714, startPoint y: 98, endPoint x: 800, endPoint y: 97, distance: 86.1
click at [800, 97] on div "Add Column" at bounding box center [538, 153] width 987 height 130
drag, startPoint x: 801, startPoint y: 99, endPoint x: 707, endPoint y: 100, distance: 94.3
click at [709, 99] on div "Add Column" at bounding box center [538, 153] width 987 height 130
click at [432, 320] on div "Add Column" at bounding box center [538, 276] width 987 height 377
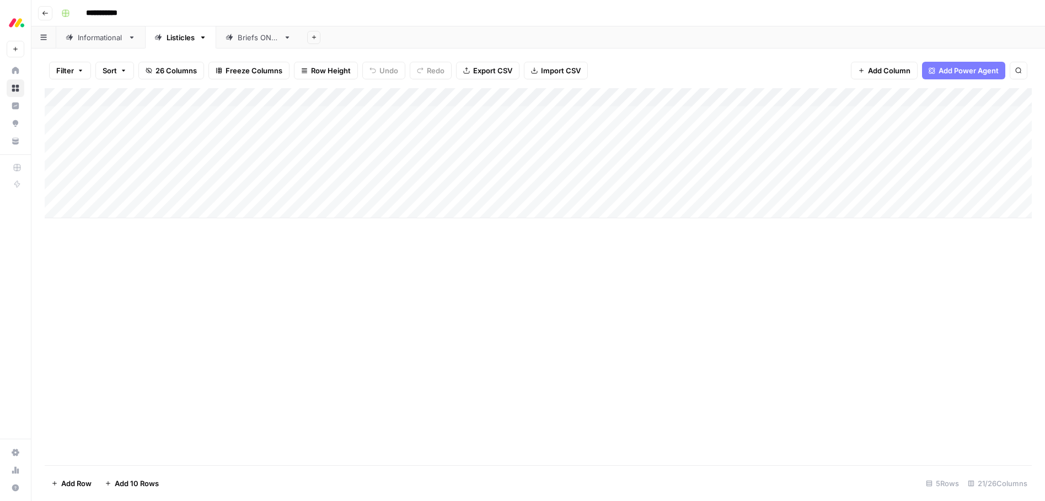
click at [449, 175] on div "Add Column" at bounding box center [538, 153] width 987 height 130
click at [509, 170] on div "Add Column" at bounding box center [538, 153] width 987 height 130
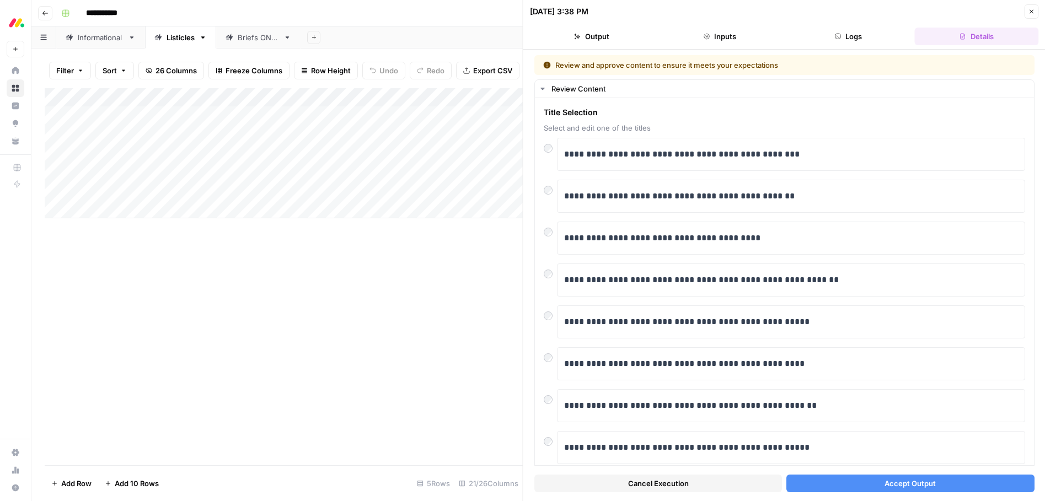
click at [880, 486] on button "Accept Output" at bounding box center [911, 484] width 248 height 18
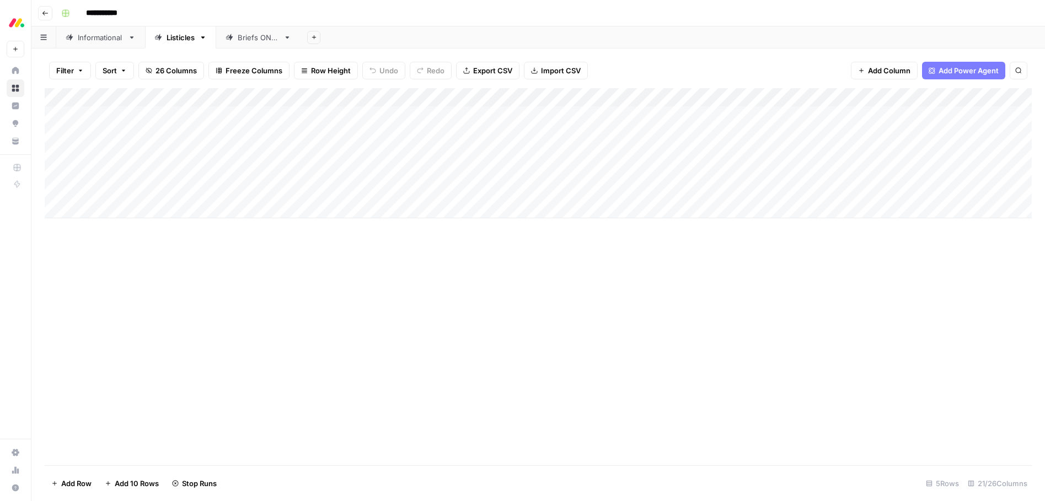
click at [510, 190] on div "Add Column" at bounding box center [538, 153] width 987 height 130
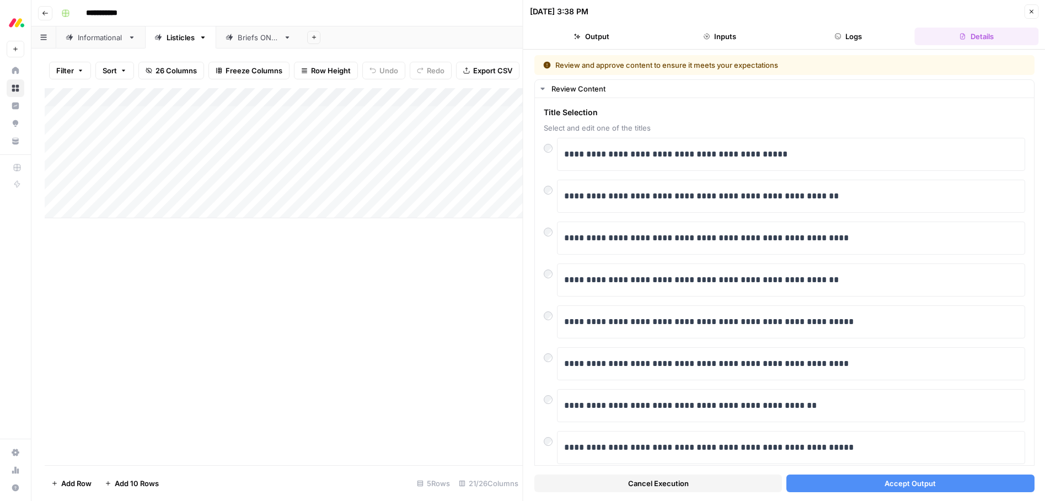
click at [896, 486] on span "Accept Output" at bounding box center [910, 483] width 51 height 11
